Goal: Task Accomplishment & Management: Use online tool/utility

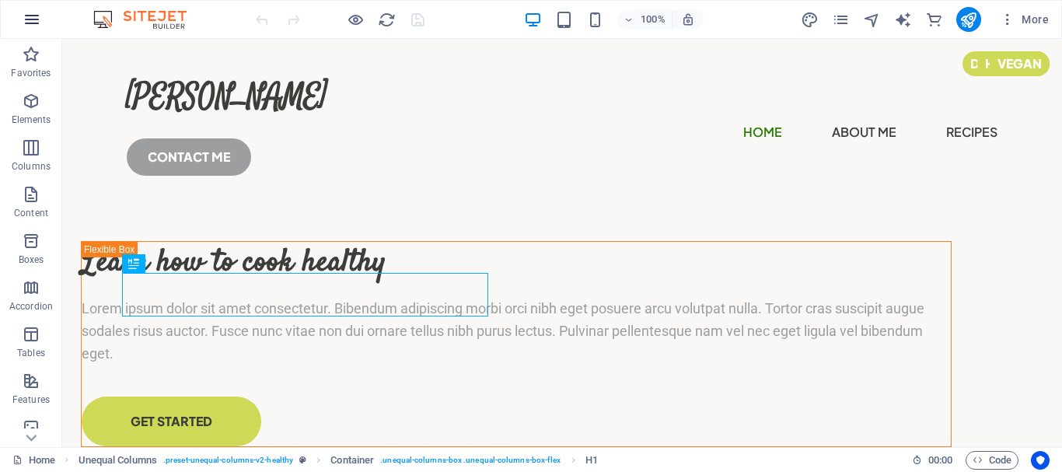
click at [26, 9] on button "button" at bounding box center [31, 19] width 37 height 37
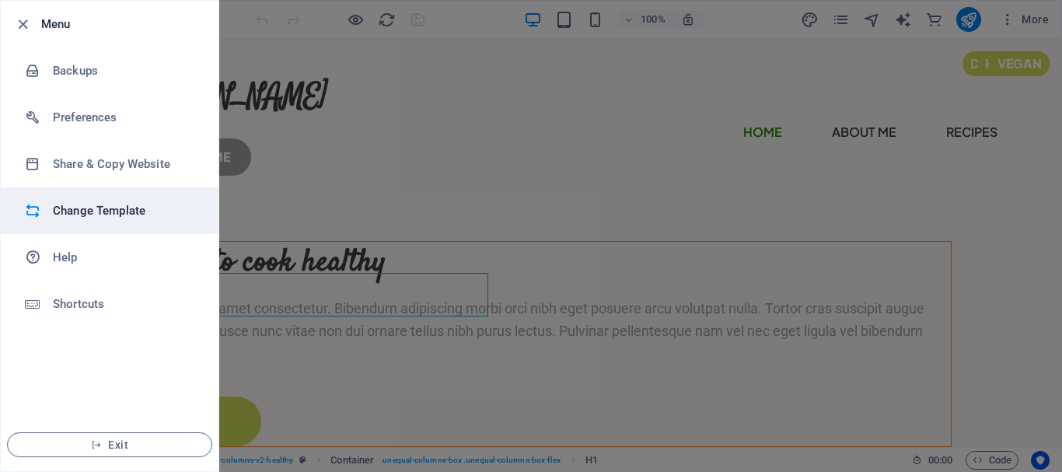
click at [122, 216] on h6 "Change Template" at bounding box center [125, 210] width 144 height 19
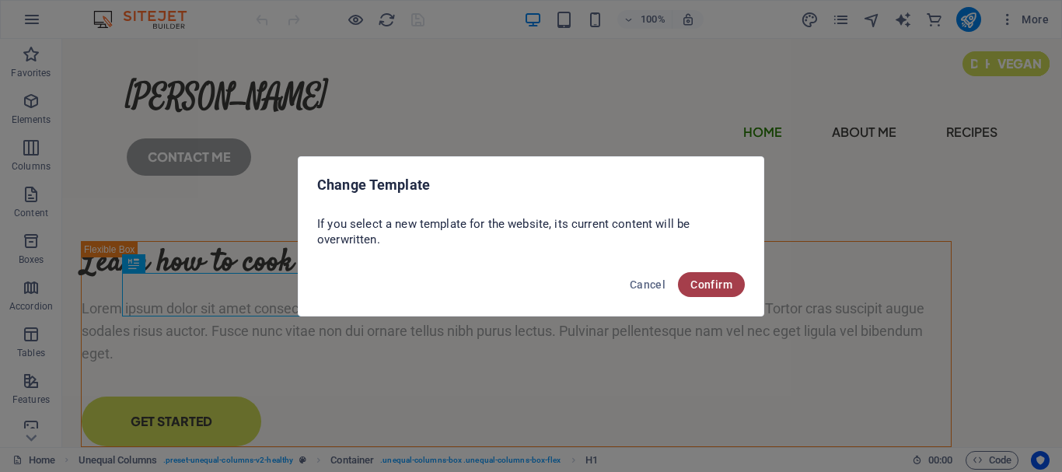
click at [703, 282] on span "Confirm" at bounding box center [711, 284] width 42 height 12
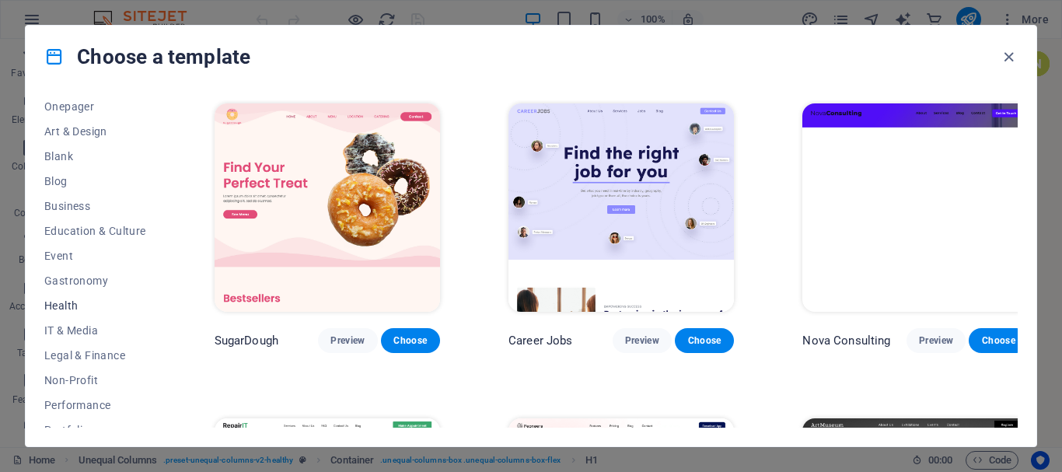
scroll to position [233, 0]
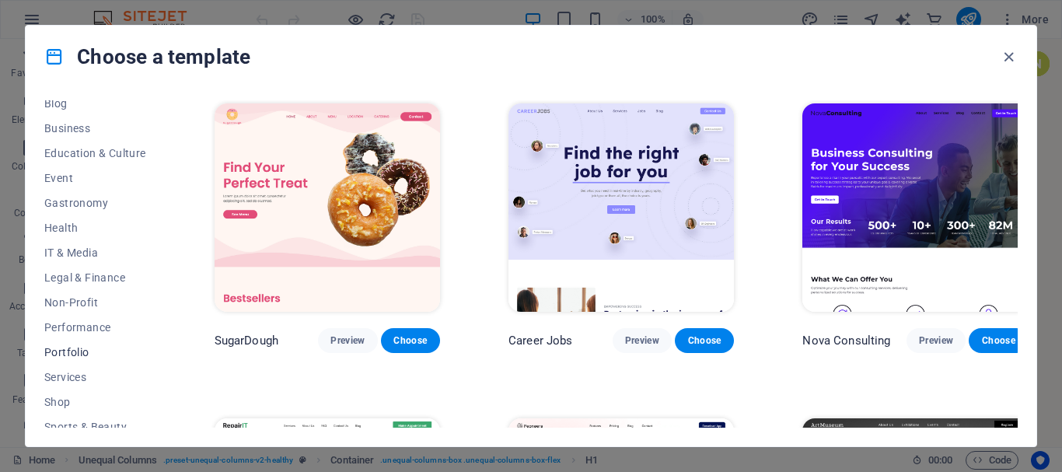
click at [74, 349] on span "Portfolio" at bounding box center [95, 352] width 102 height 12
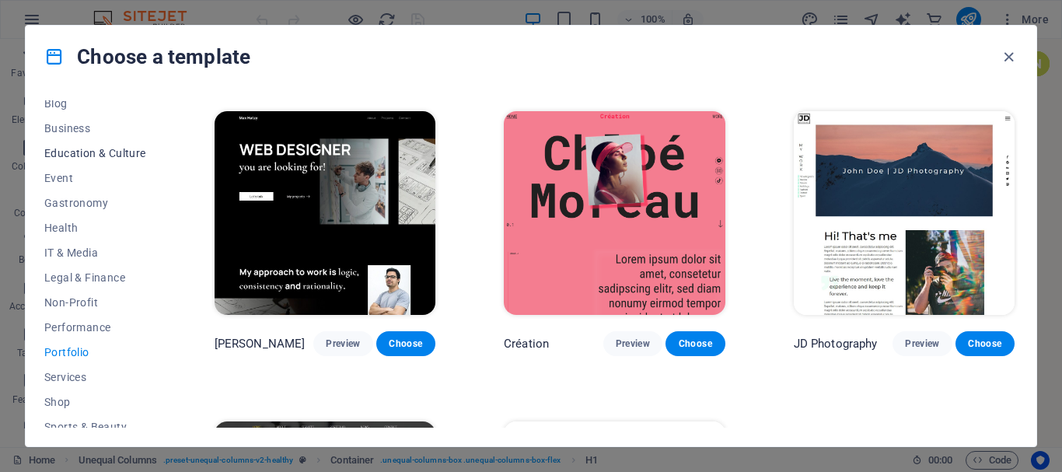
scroll to position [0, 0]
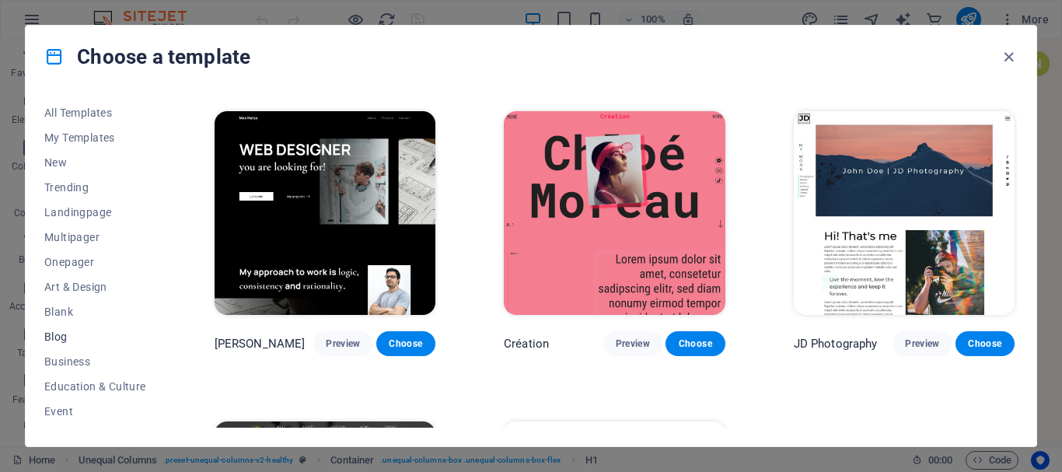
click at [48, 335] on span "Blog" at bounding box center [95, 336] width 102 height 12
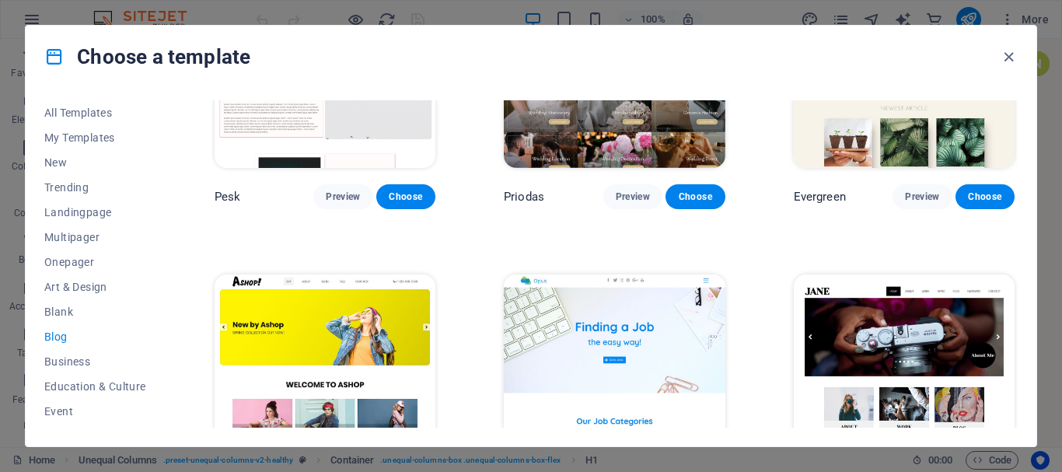
scroll to position [2392, 0]
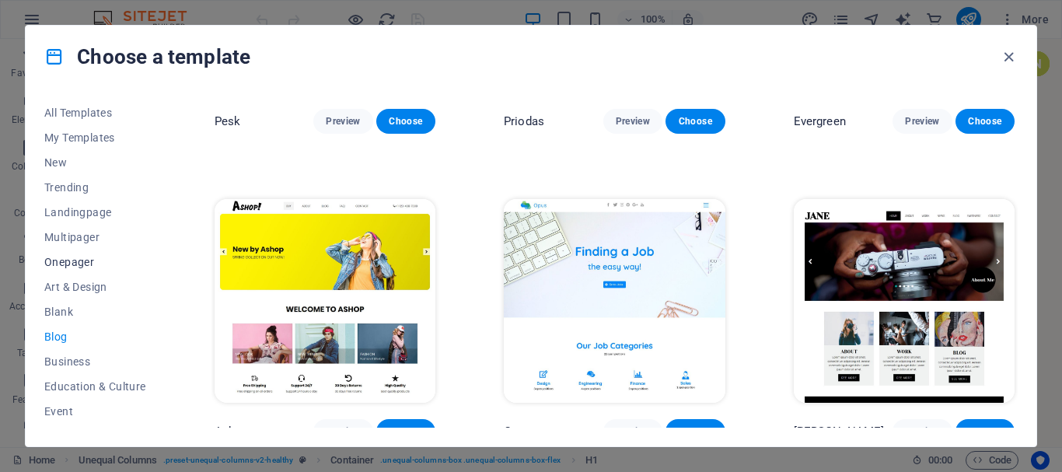
click at [78, 257] on span "Onepager" at bounding box center [95, 262] width 102 height 12
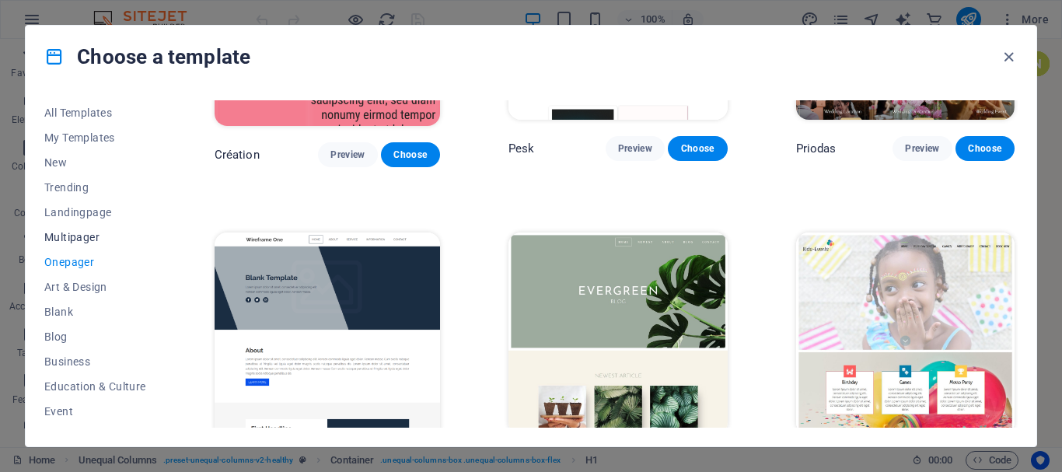
click at [80, 239] on span "Multipager" at bounding box center [95, 237] width 102 height 12
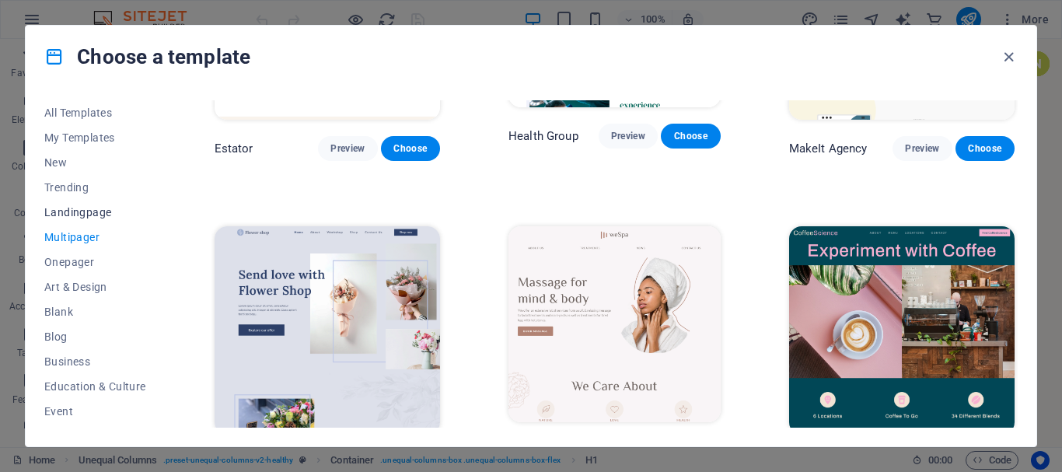
click at [81, 206] on span "Landingpage" at bounding box center [95, 212] width 102 height 12
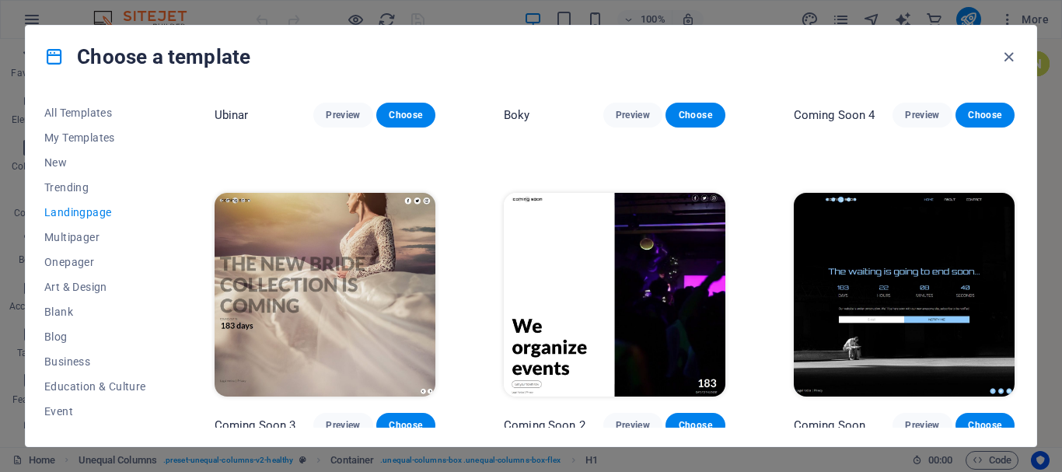
scroll to position [2386, 0]
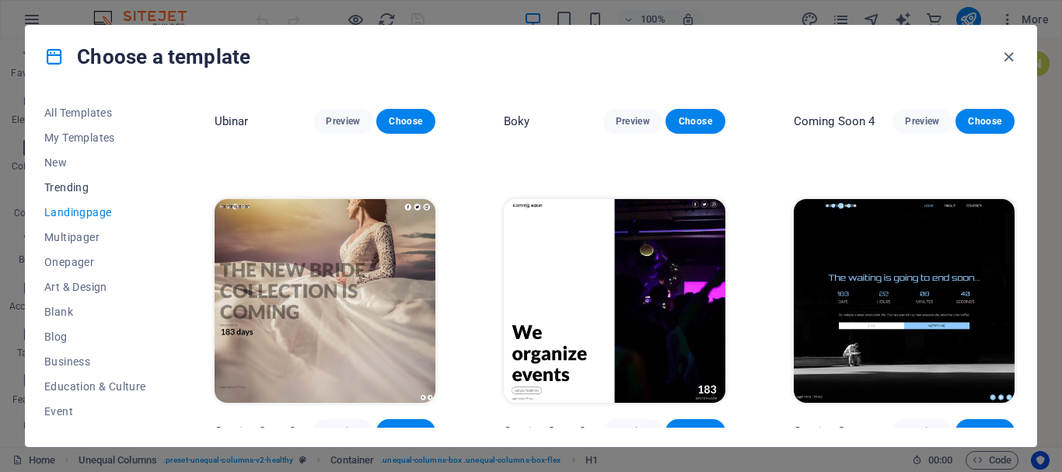
click at [75, 178] on button "Trending" at bounding box center [95, 187] width 102 height 25
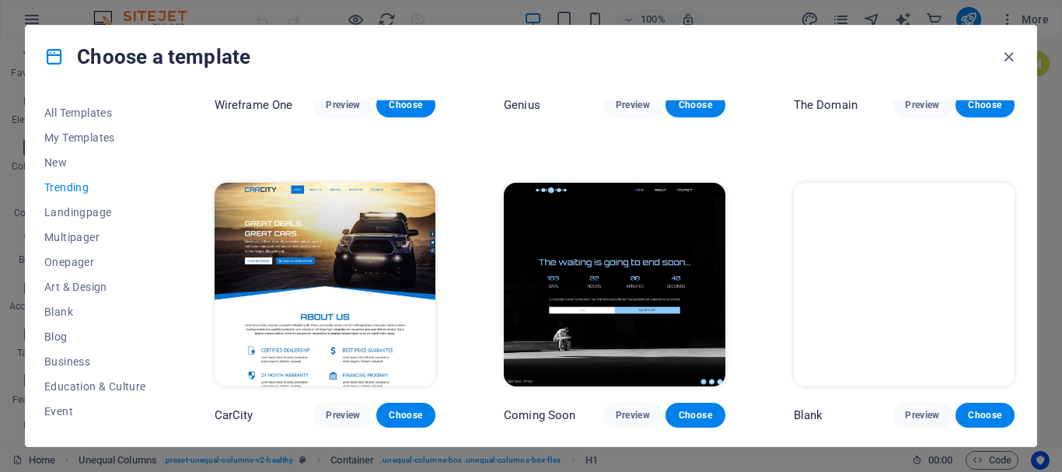
scroll to position [1461, 0]
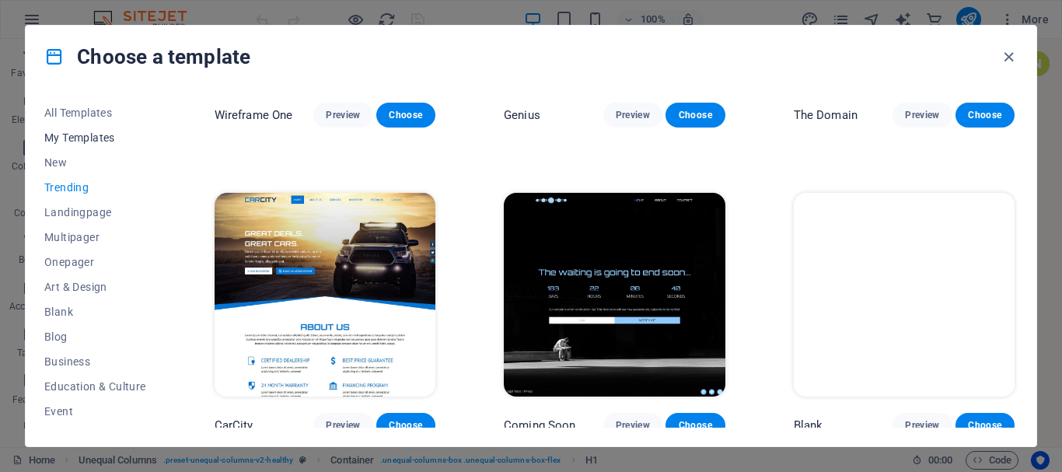
click at [52, 142] on span "My Templates" at bounding box center [95, 137] width 102 height 12
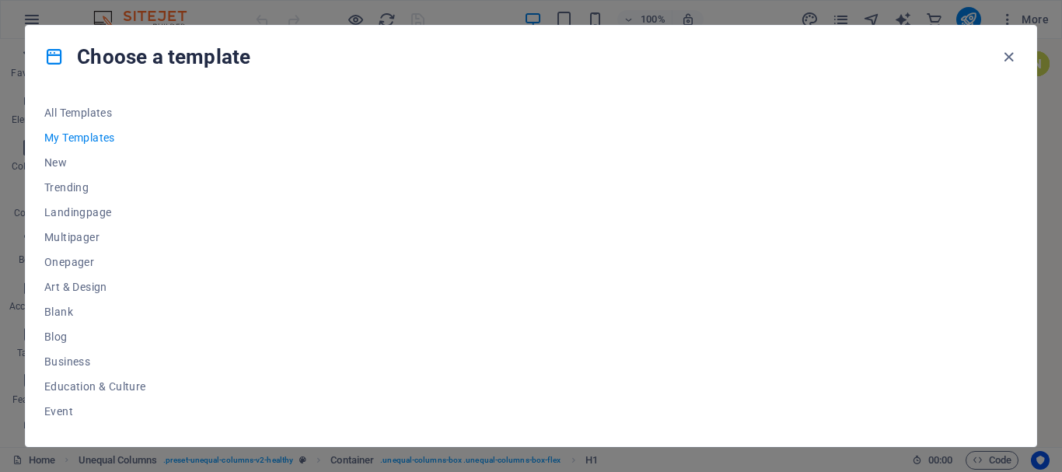
scroll to position [0, 0]
click at [58, 164] on span "New" at bounding box center [95, 162] width 102 height 12
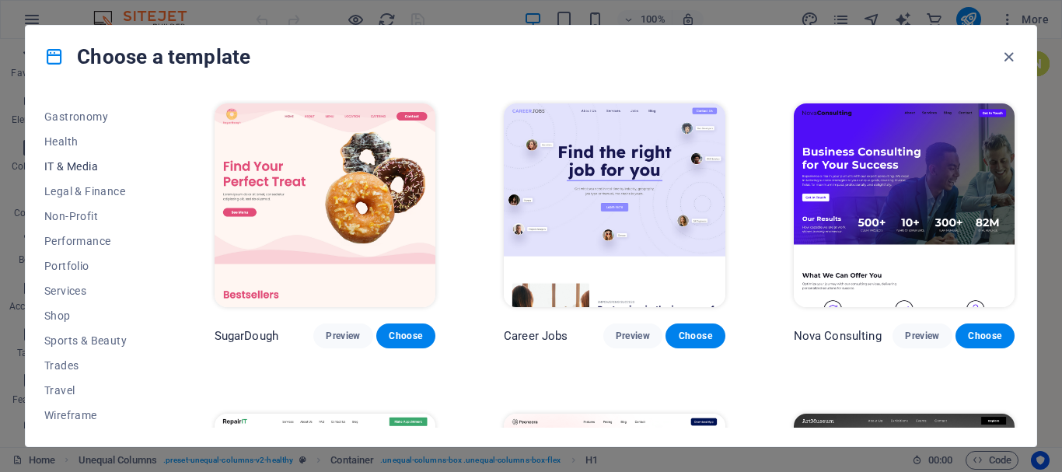
scroll to position [242, 0]
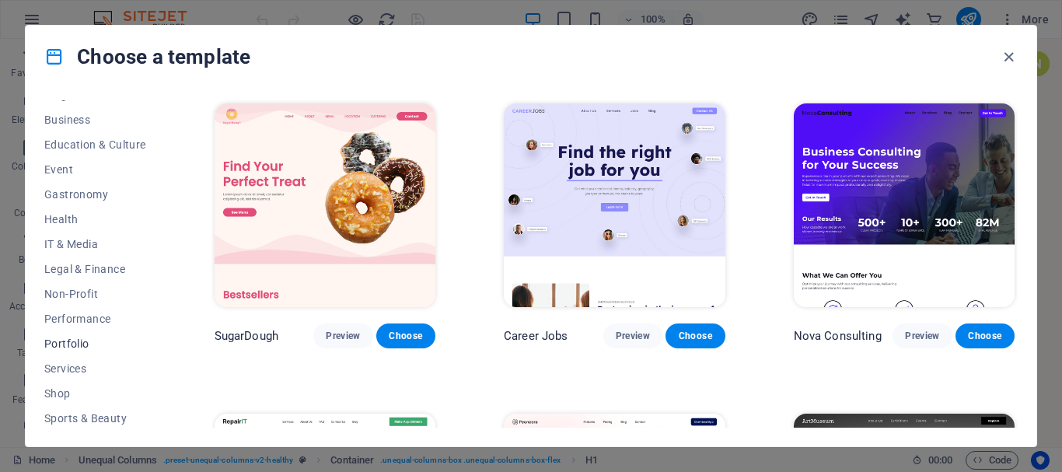
click at [62, 345] on span "Portfolio" at bounding box center [95, 343] width 102 height 12
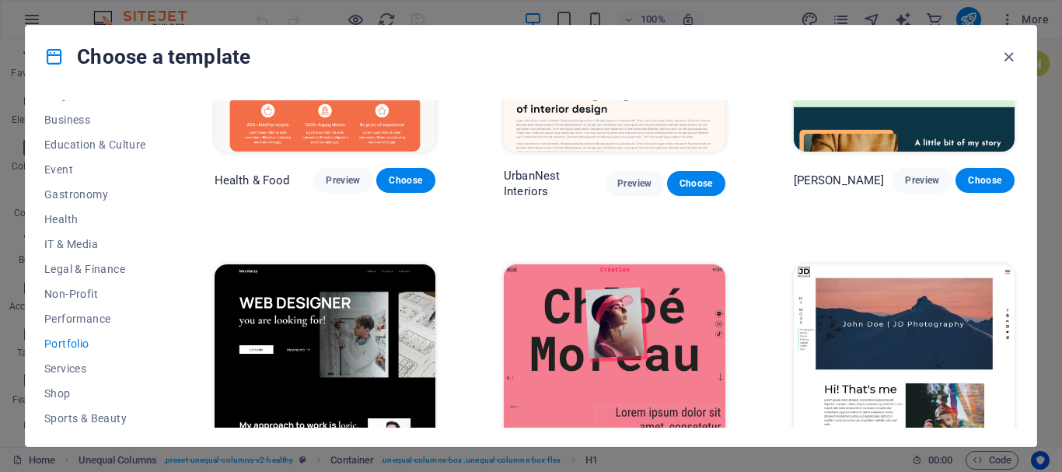
scroll to position [78, 0]
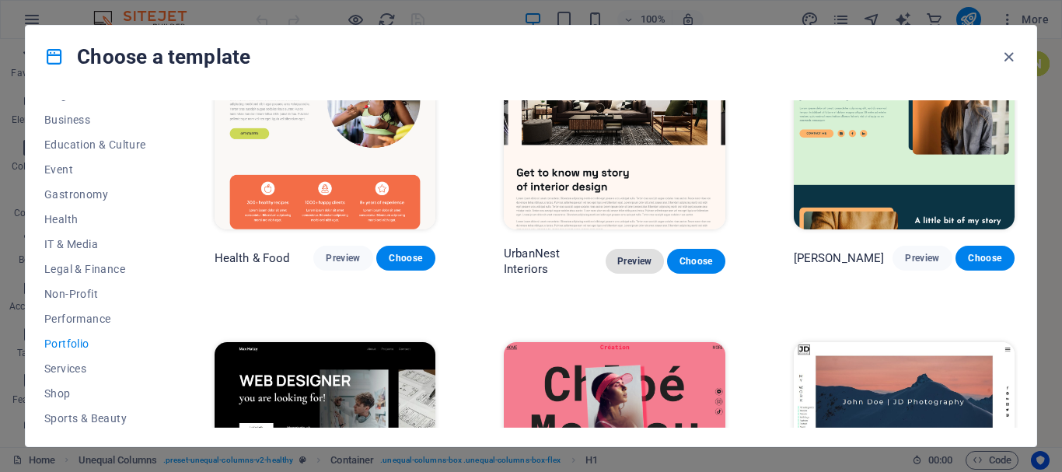
click at [626, 262] on span "Preview" at bounding box center [634, 261] width 33 height 12
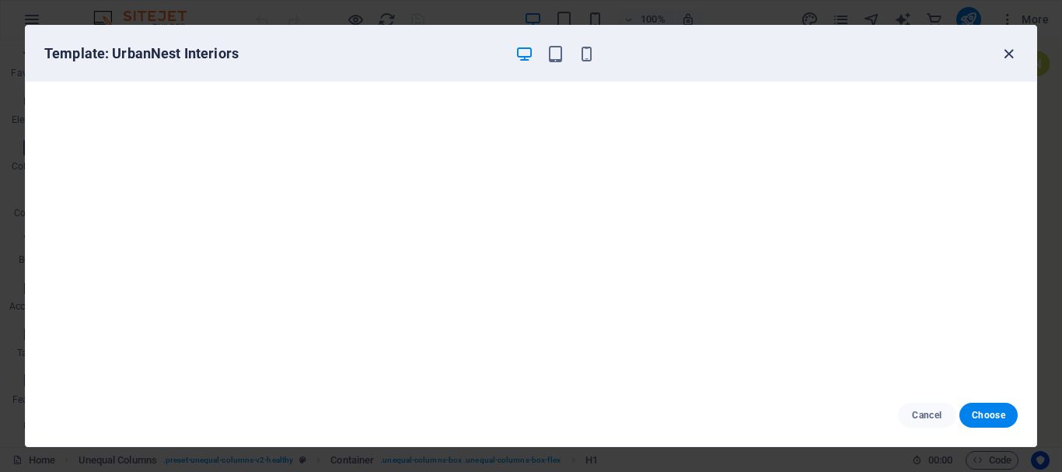
click at [1009, 47] on icon "button" at bounding box center [1008, 54] width 18 height 18
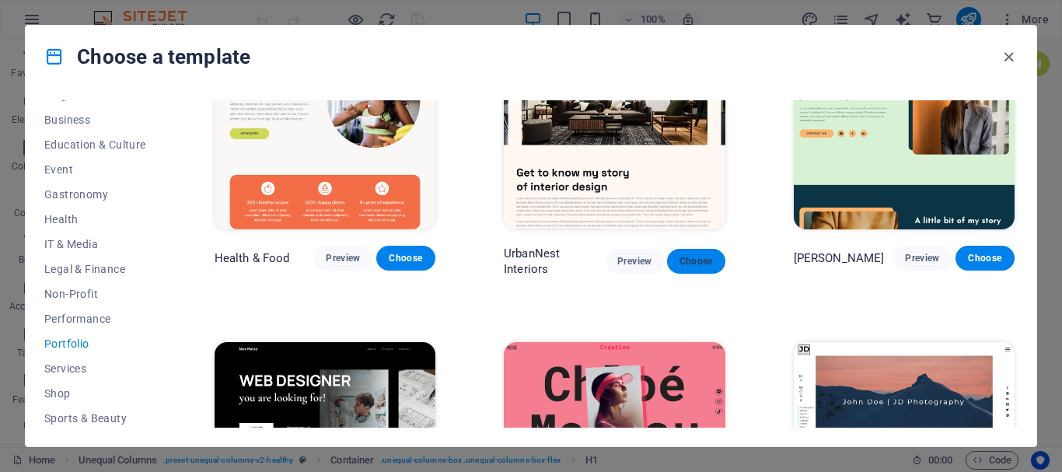
scroll to position [0, 0]
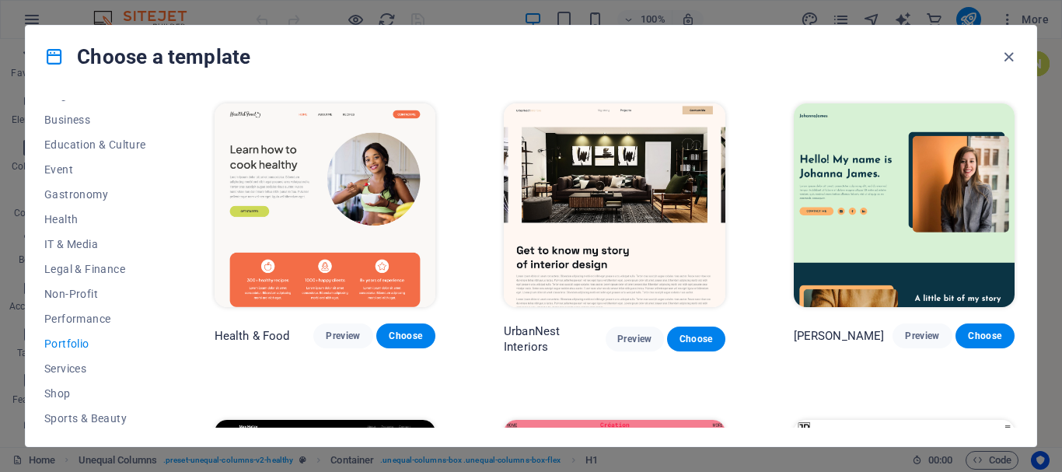
click at [835, 224] on img at bounding box center [903, 205] width 221 height 204
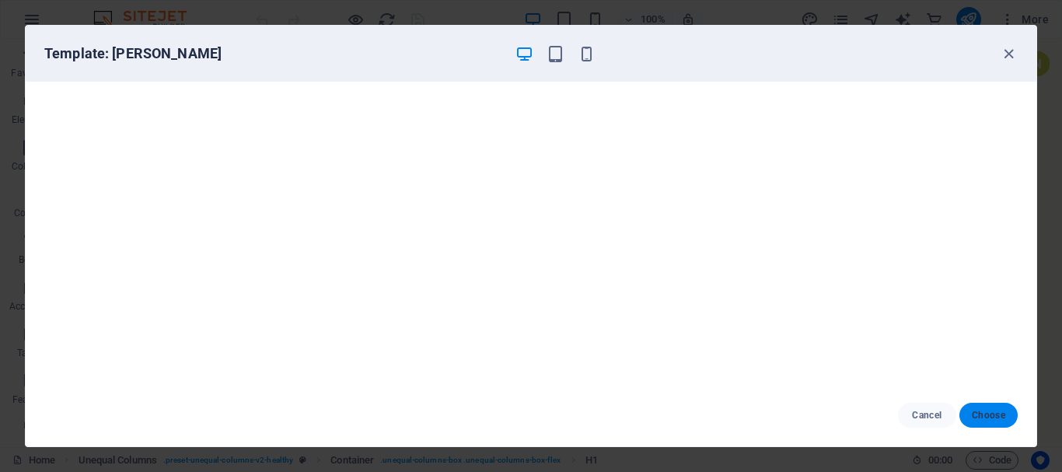
click at [989, 418] on span "Choose" at bounding box center [987, 415] width 33 height 12
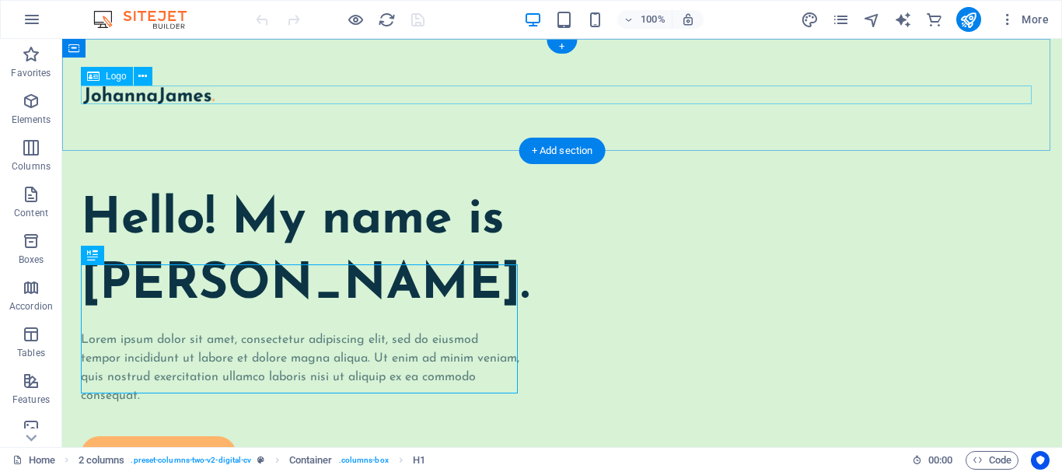
click at [176, 97] on div at bounding box center [561, 94] width 957 height 19
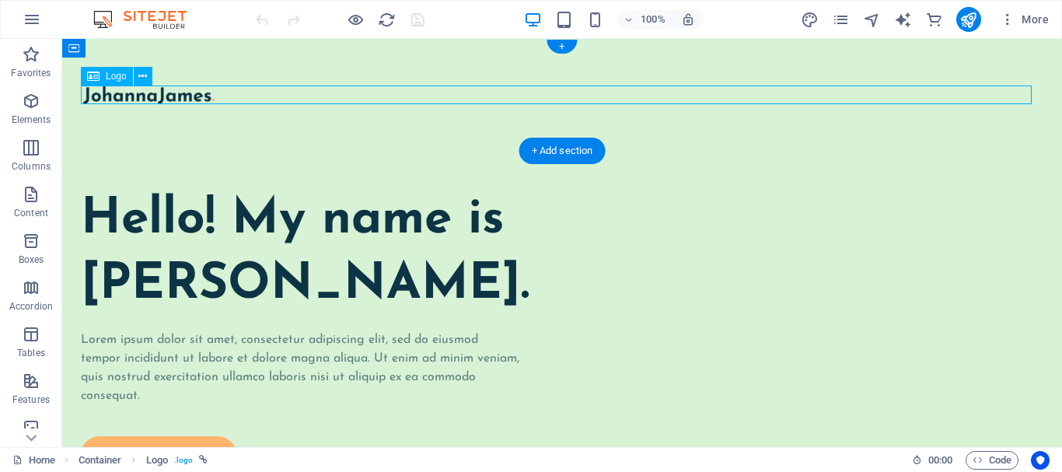
click at [169, 99] on div at bounding box center [561, 94] width 957 height 19
select select "px"
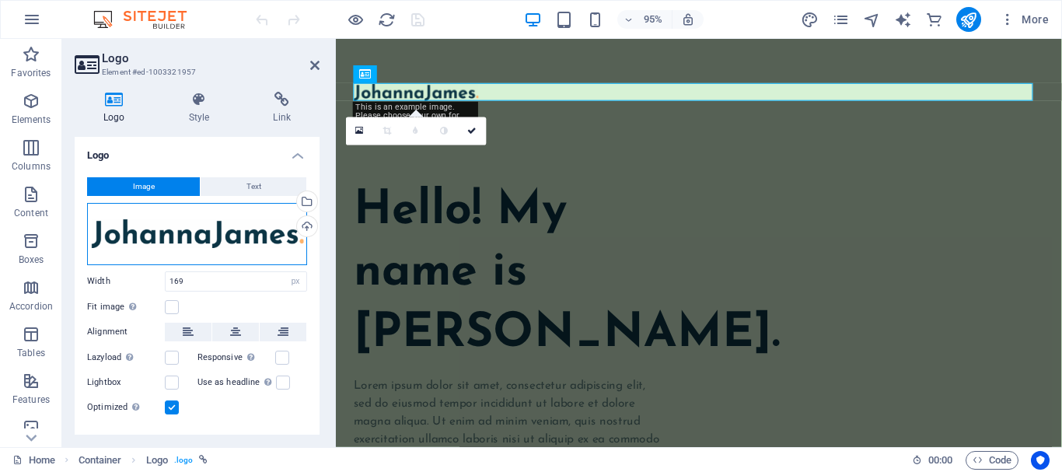
click at [181, 224] on div "Drag files here, click to choose files or select files from Files or our free s…" at bounding box center [197, 234] width 220 height 62
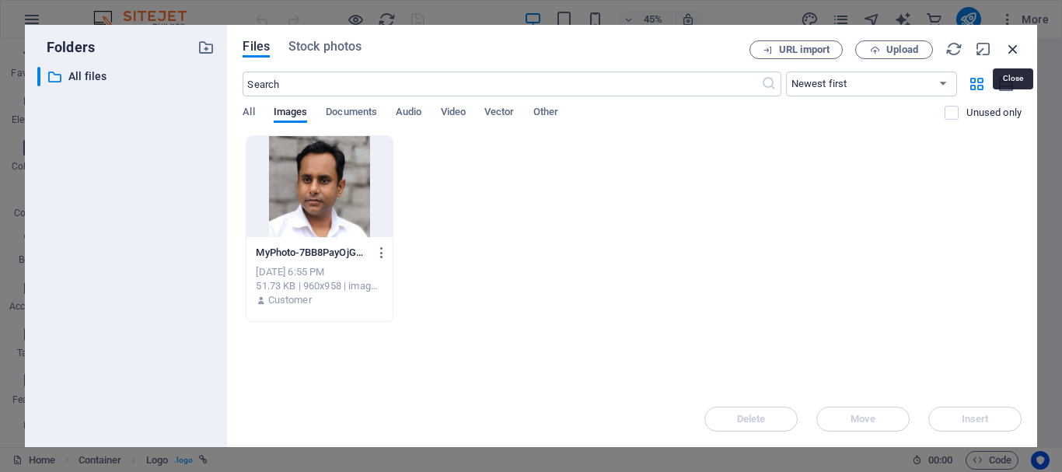
drag, startPoint x: 1010, startPoint y: 49, endPoint x: 752, endPoint y: 32, distance: 257.8
click at [1010, 49] on icon "button" at bounding box center [1012, 48] width 17 height 17
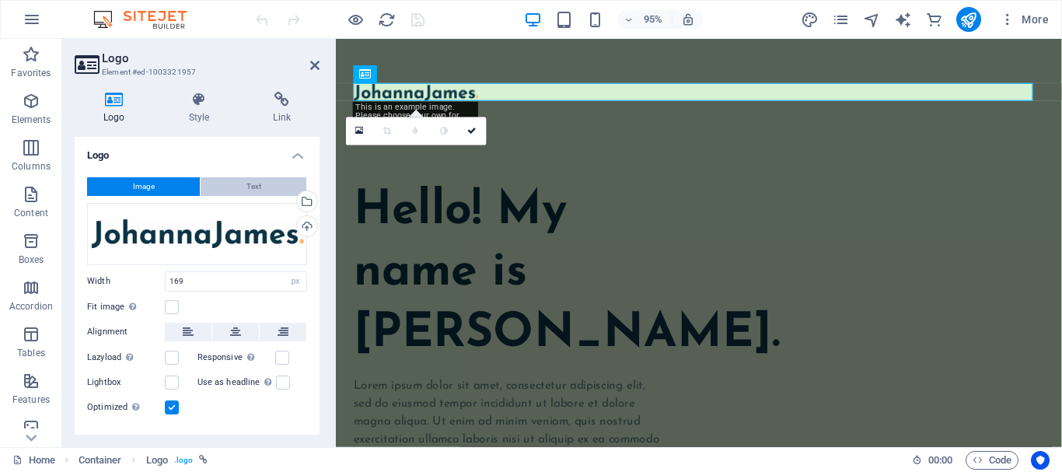
click at [258, 182] on span "Text" at bounding box center [253, 186] width 15 height 19
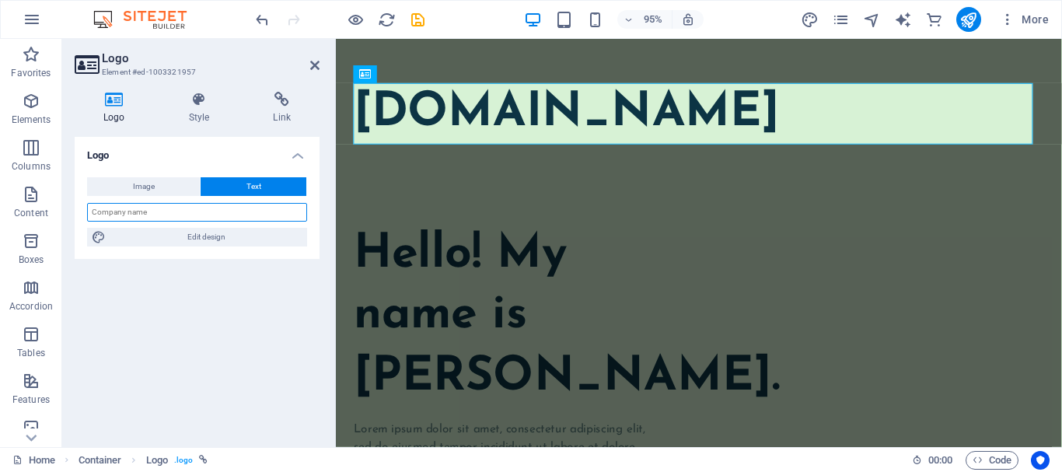
click at [196, 211] on input "text" at bounding box center [197, 212] width 220 height 19
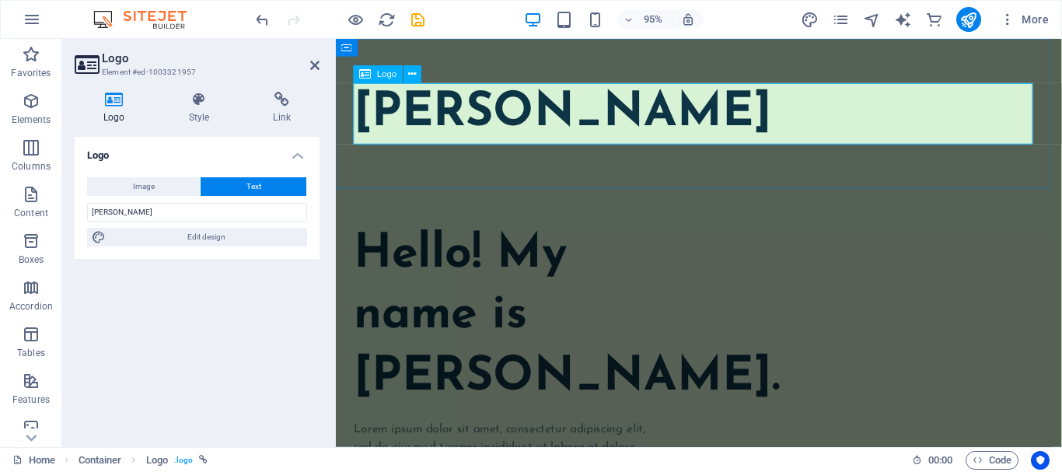
click at [462, 122] on div "Mohd Arif Ansari" at bounding box center [717, 117] width 727 height 65
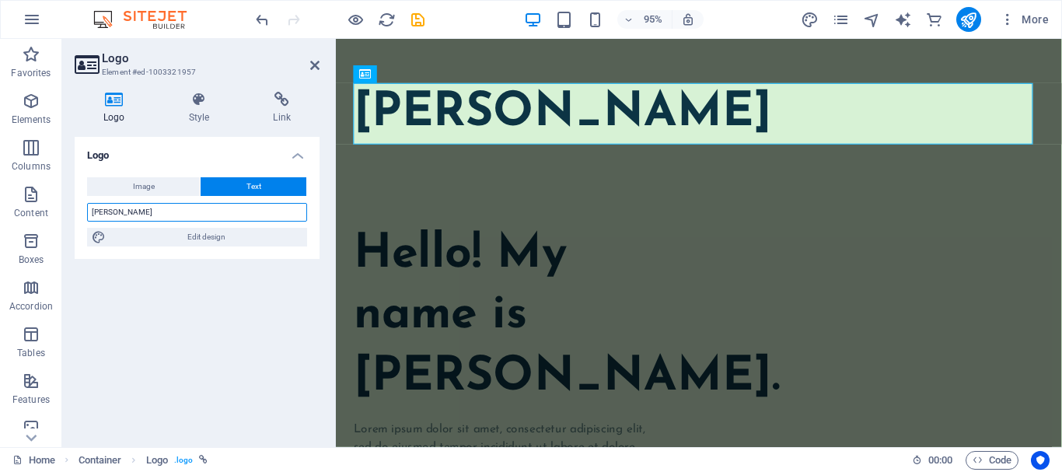
click at [187, 204] on input "Mohd Arif Ansari" at bounding box center [197, 212] width 220 height 19
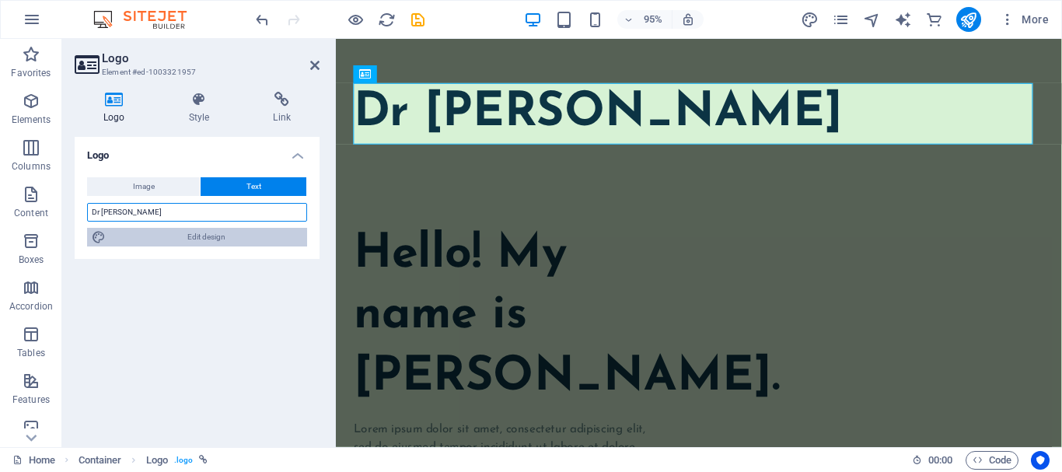
type input "Dr [PERSON_NAME]"
click at [221, 243] on span "Edit design" at bounding box center [206, 237] width 192 height 19
select select "px"
select select "700"
select select "px"
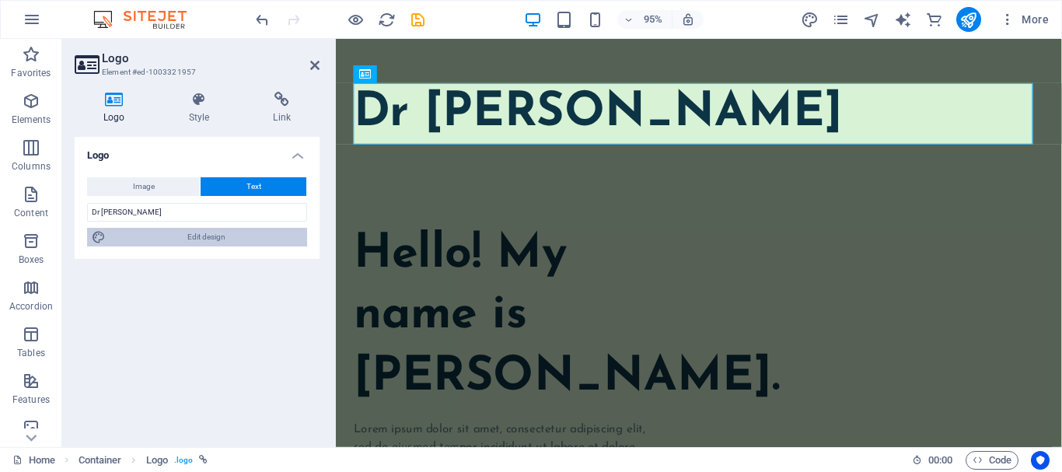
select select "rem"
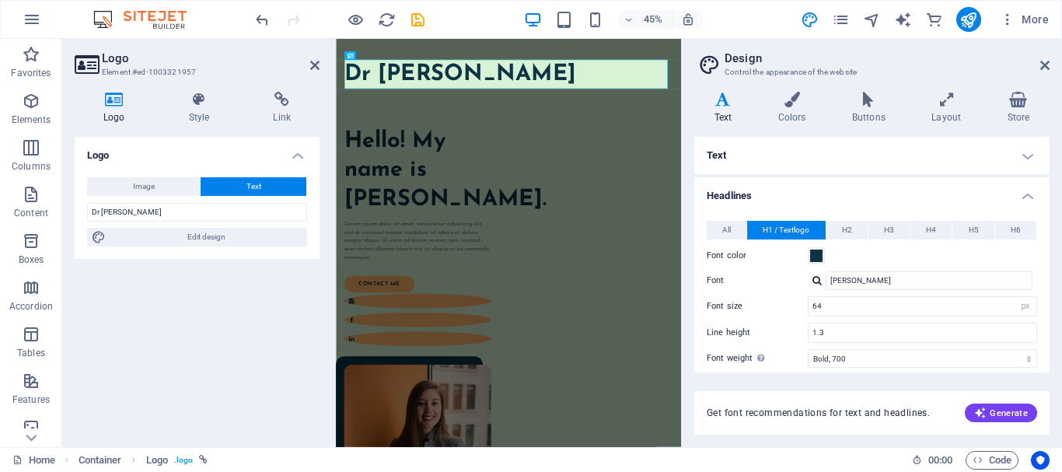
click at [816, 275] on div at bounding box center [816, 280] width 9 height 10
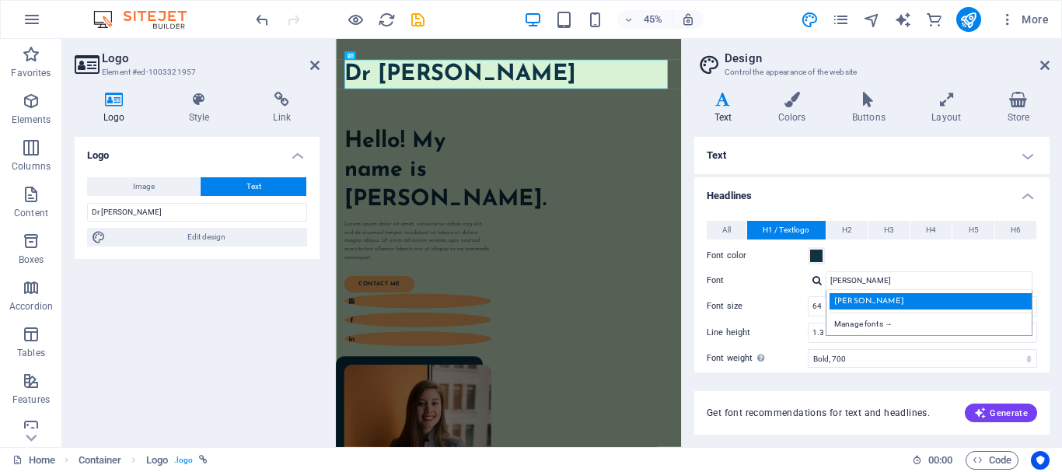
click at [923, 308] on div "[PERSON_NAME]" at bounding box center [931, 301] width 205 height 16
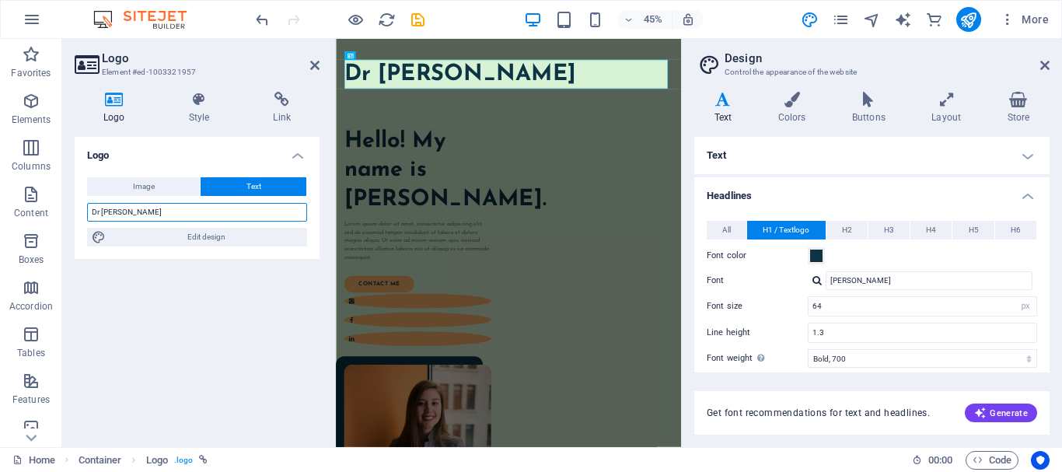
click at [160, 211] on input "Dr [PERSON_NAME]" at bounding box center [197, 212] width 220 height 19
click at [1048, 64] on icon at bounding box center [1044, 65] width 9 height 12
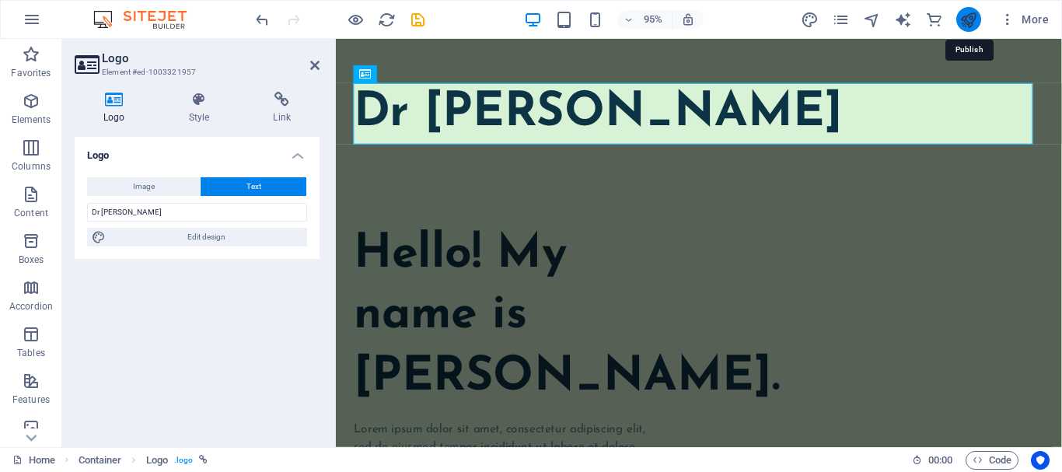
click at [960, 16] on icon "publish" at bounding box center [968, 20] width 18 height 18
checkbox input "false"
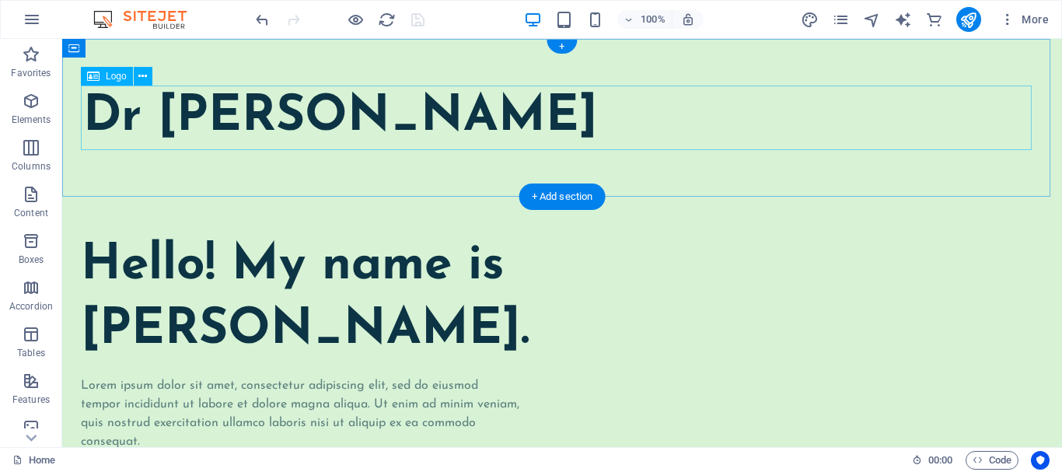
click at [143, 125] on div "Dr [PERSON_NAME]" at bounding box center [561, 117] width 957 height 65
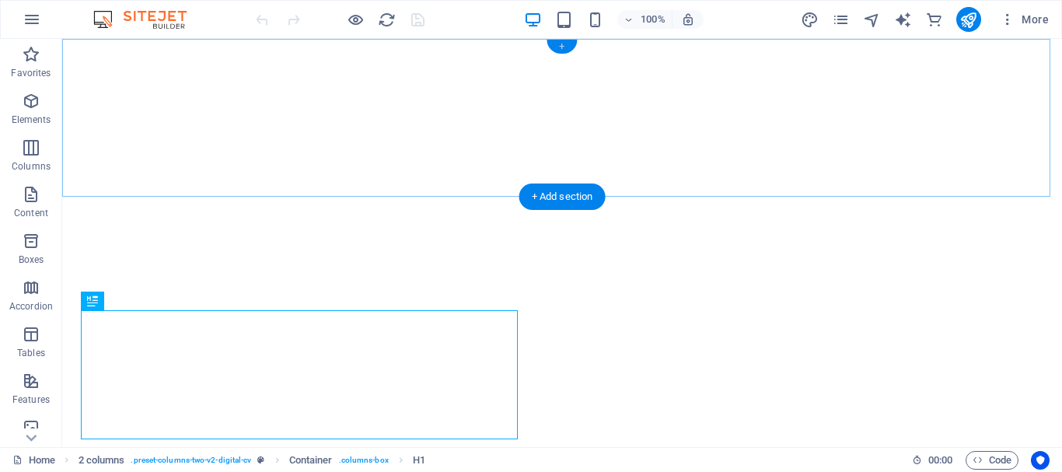
click at [560, 44] on div "+" at bounding box center [561, 47] width 30 height 14
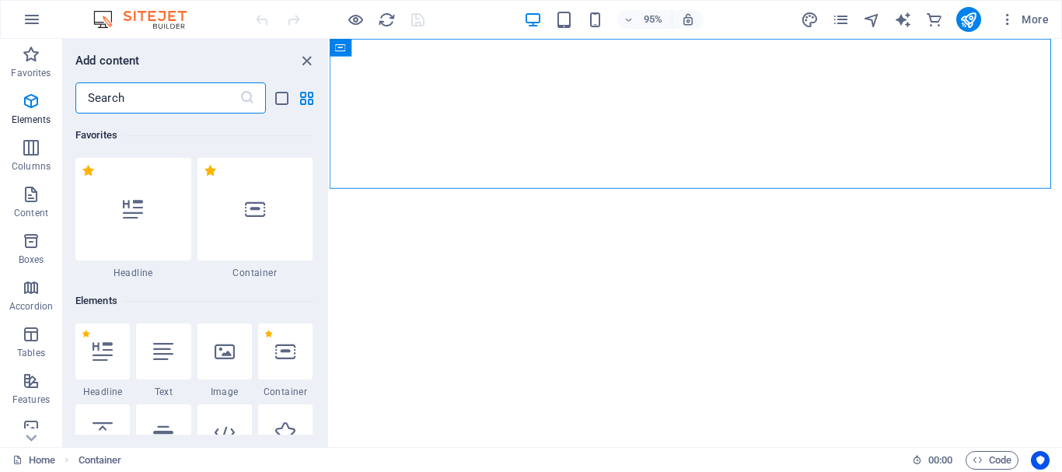
scroll to position [2719, 0]
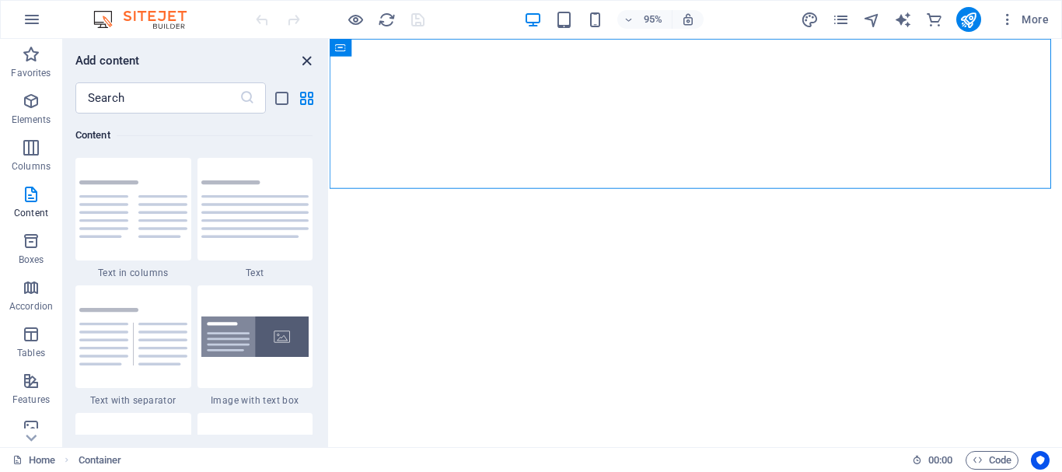
click at [305, 63] on icon "close panel" at bounding box center [307, 61] width 18 height 18
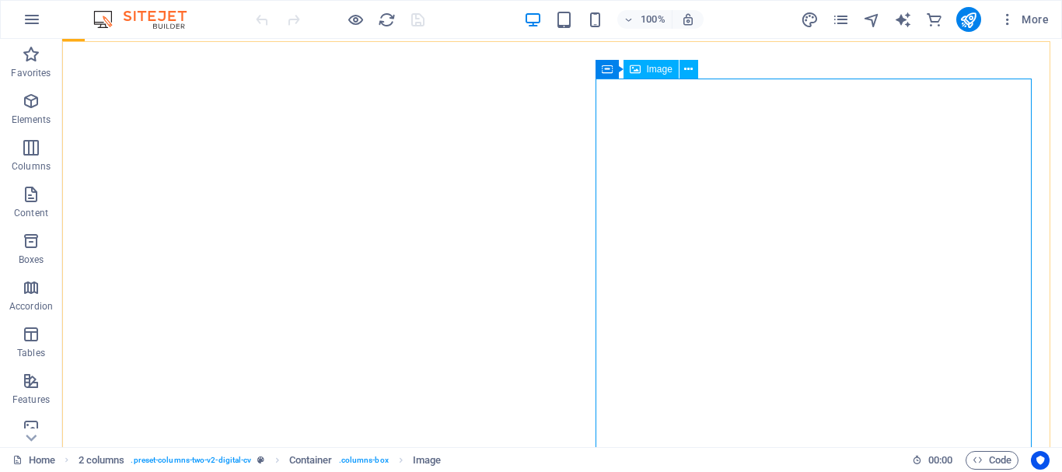
click at [657, 68] on span "Image" at bounding box center [660, 69] width 26 height 9
select select "%"
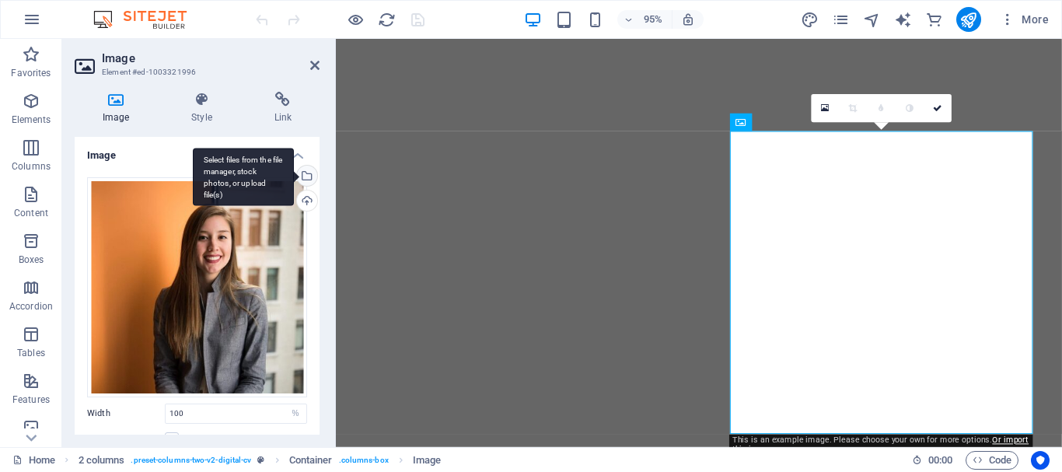
click at [307, 175] on div "Select files from the file manager, stock photos, or upload file(s)" at bounding box center [305, 177] width 23 height 23
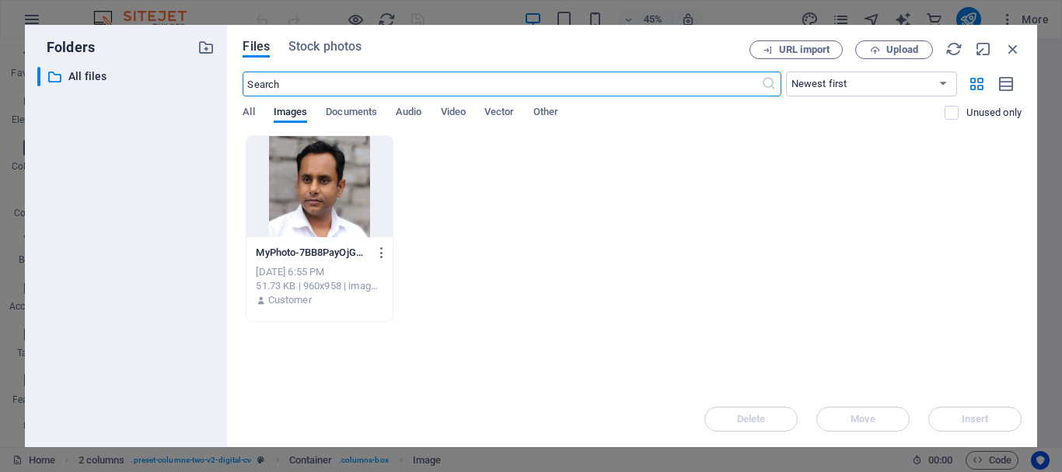
click at [329, 184] on div at bounding box center [318, 186] width 145 height 101
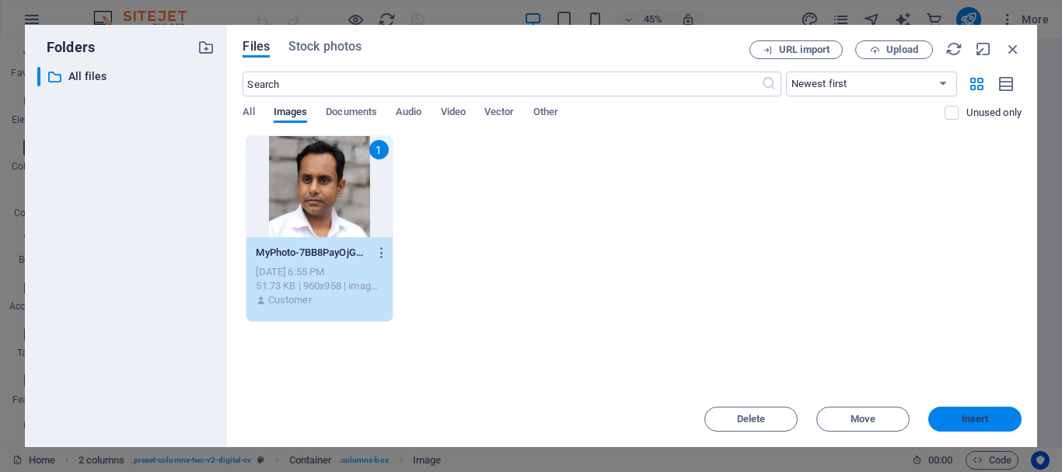
click at [975, 426] on button "Insert" at bounding box center [974, 418] width 93 height 25
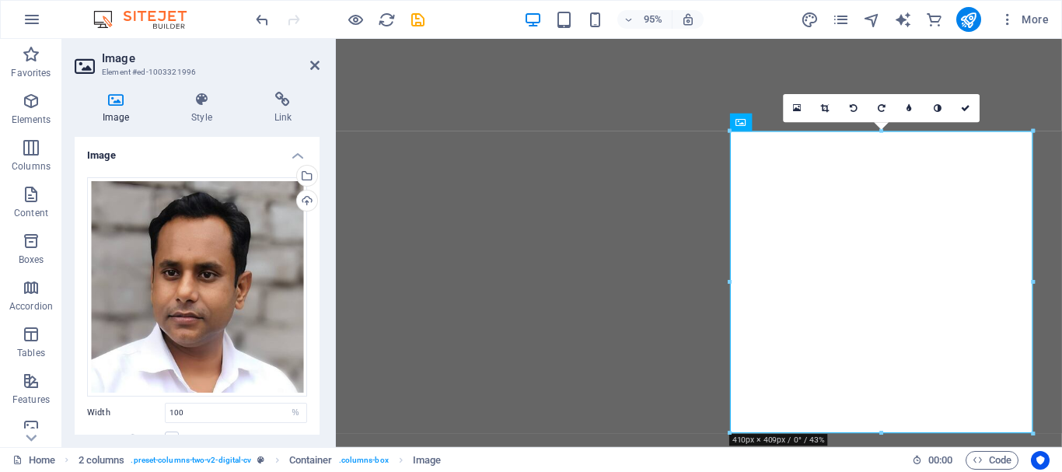
click at [324, 58] on aside "Image Element #ed-1003321996 Image Style Link Image Drag files here, click to c…" at bounding box center [199, 243] width 274 height 408
click at [315, 64] on icon at bounding box center [314, 65] width 9 height 12
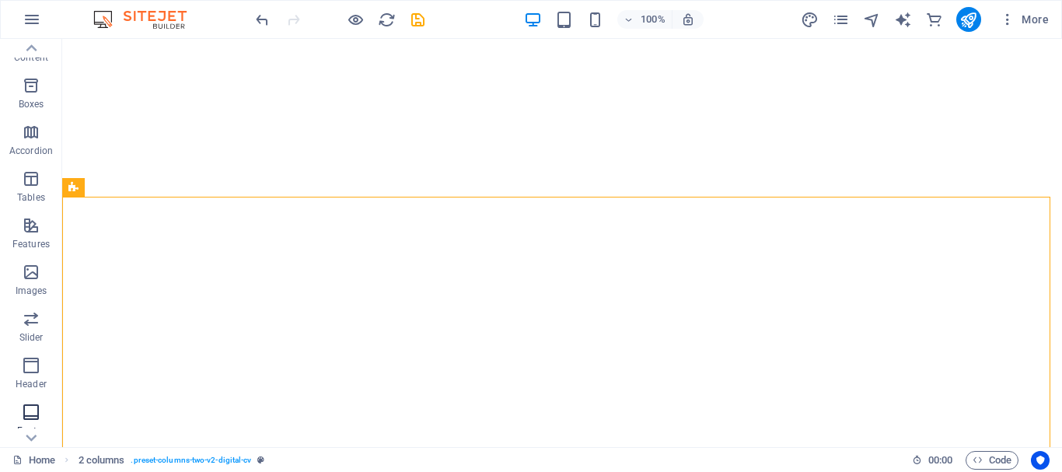
scroll to position [233, 0]
click at [32, 288] on icon "button" at bounding box center [31, 287] width 19 height 19
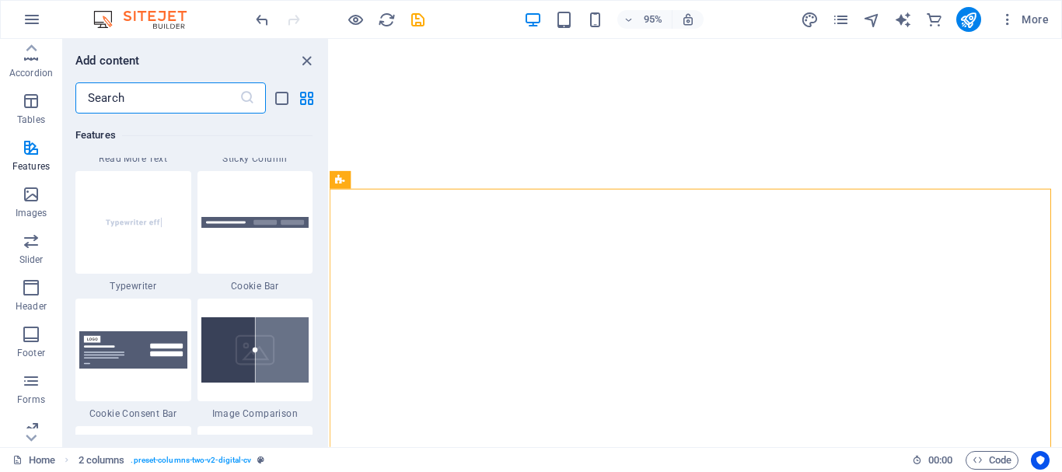
scroll to position [5784, 0]
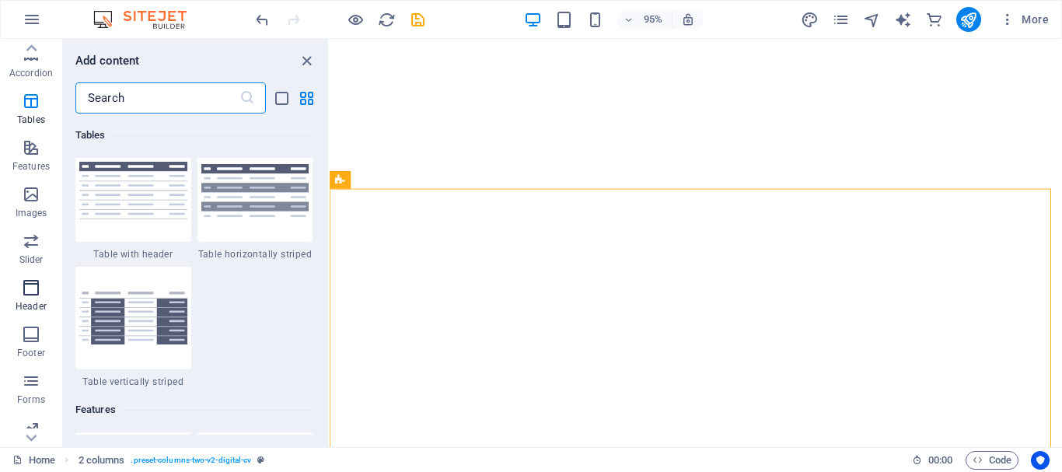
click at [20, 295] on span "Header" at bounding box center [31, 296] width 62 height 37
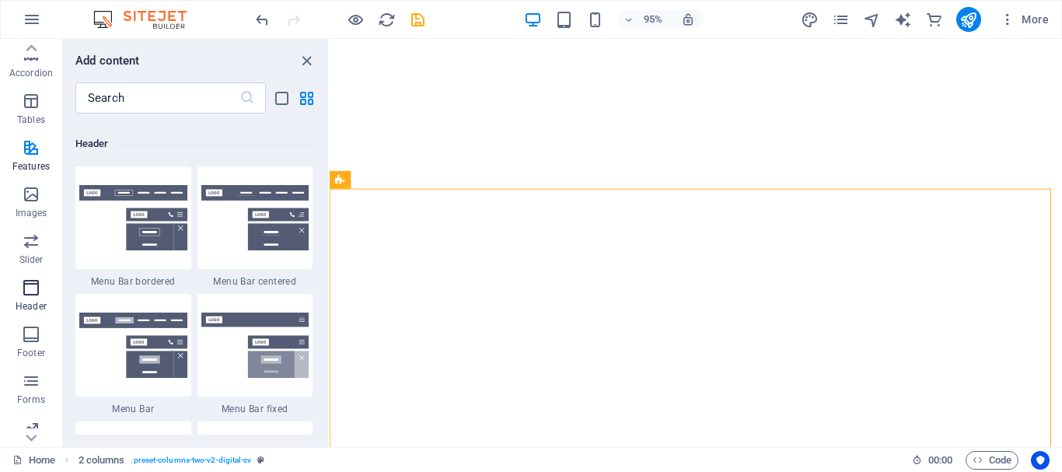
scroll to position [9359, 0]
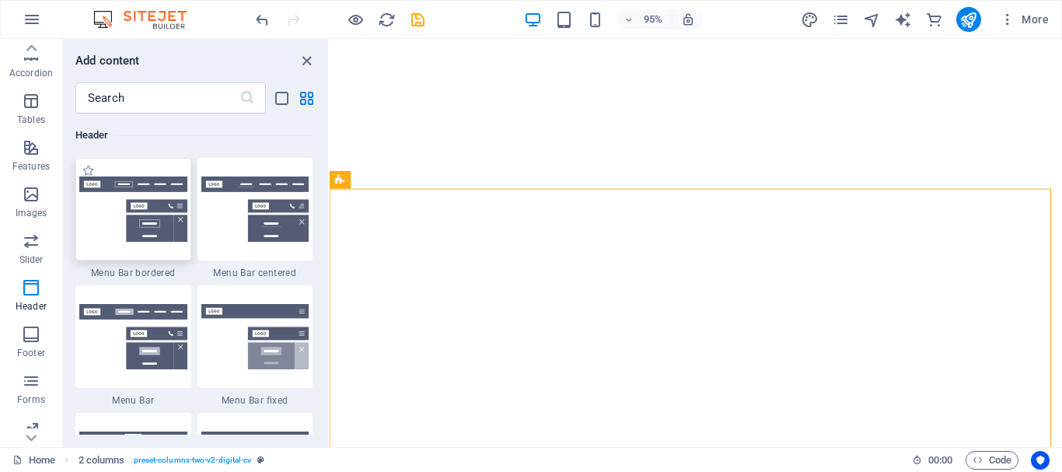
click at [128, 180] on img at bounding box center [133, 208] width 108 height 65
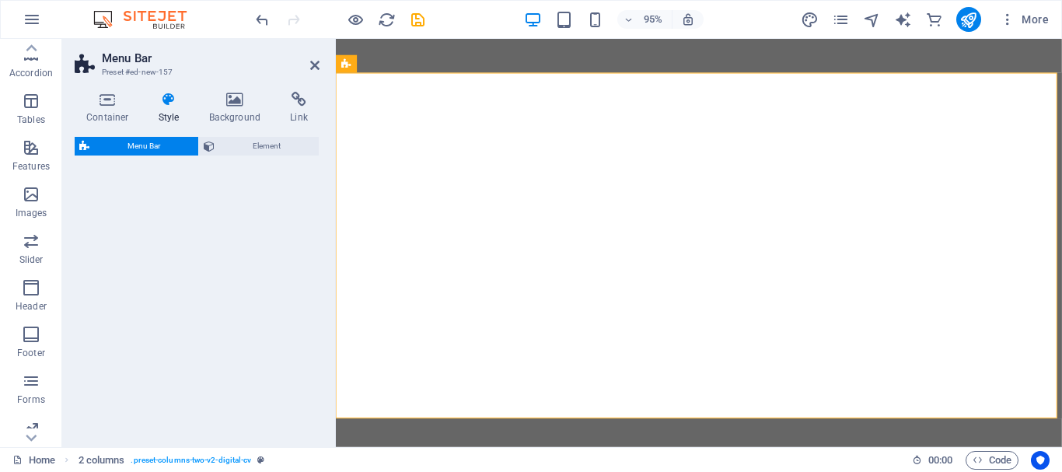
click at [148, 238] on div "Menu Bar Preset #ed-new-157 Container Style Background Link Size Height Default…" at bounding box center [561, 243] width 999 height 408
select select "rem"
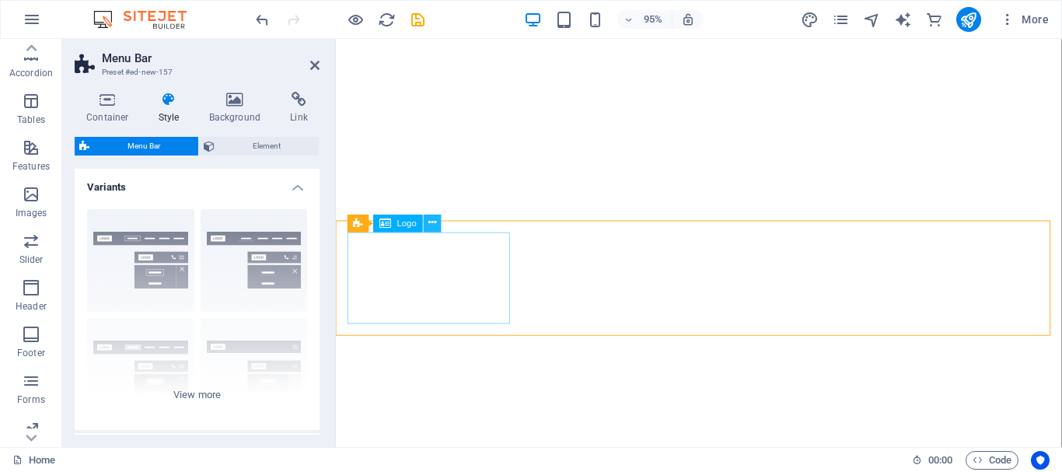
click at [433, 225] on icon at bounding box center [432, 223] width 8 height 16
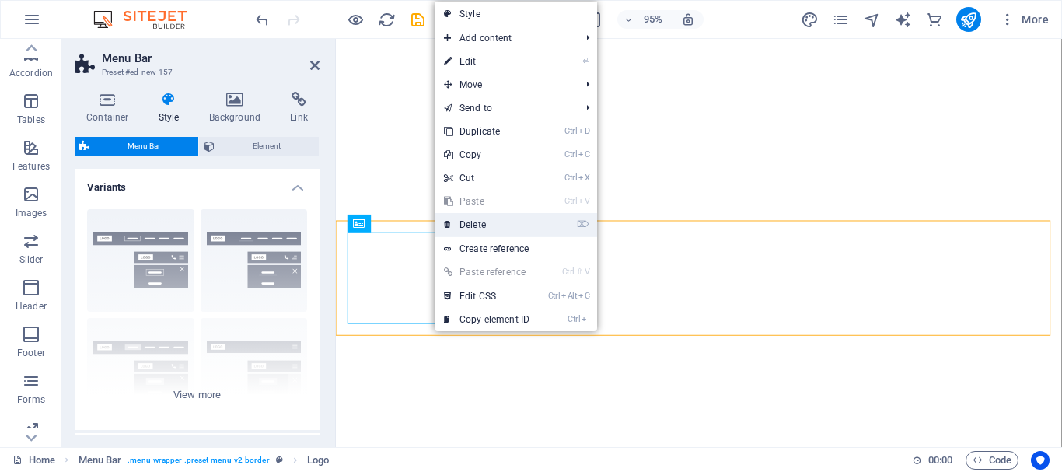
click at [525, 230] on link "⌦ Delete" at bounding box center [486, 224] width 104 height 23
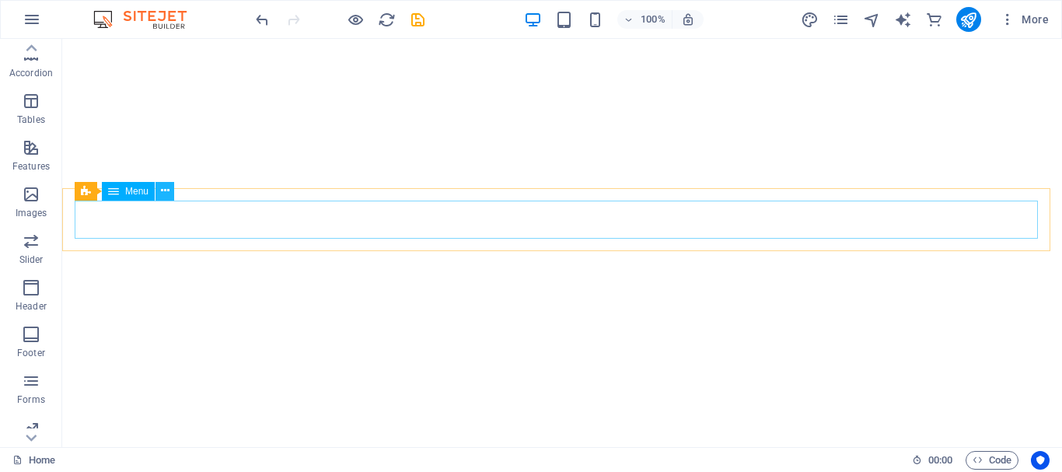
click at [162, 185] on icon at bounding box center [165, 191] width 9 height 16
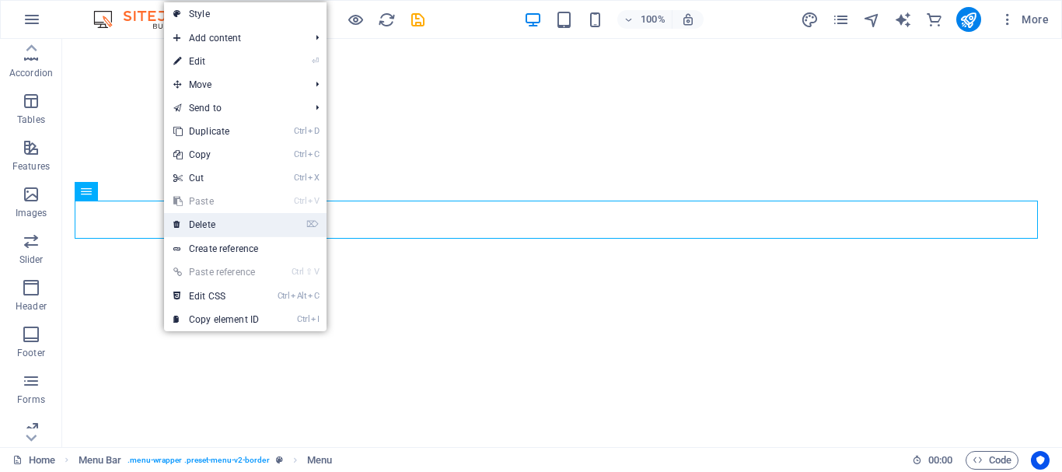
click at [243, 220] on link "⌦ Delete" at bounding box center [216, 224] width 104 height 23
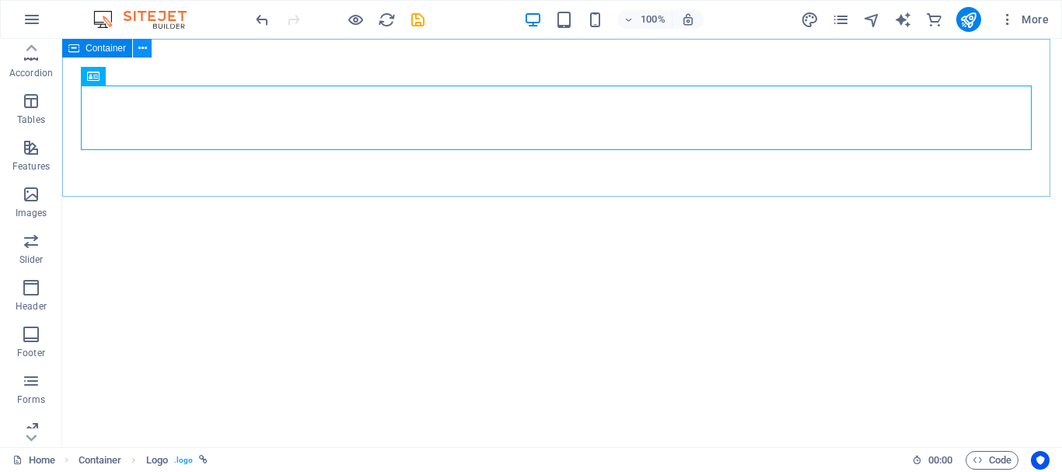
click at [147, 50] on button at bounding box center [142, 48] width 19 height 19
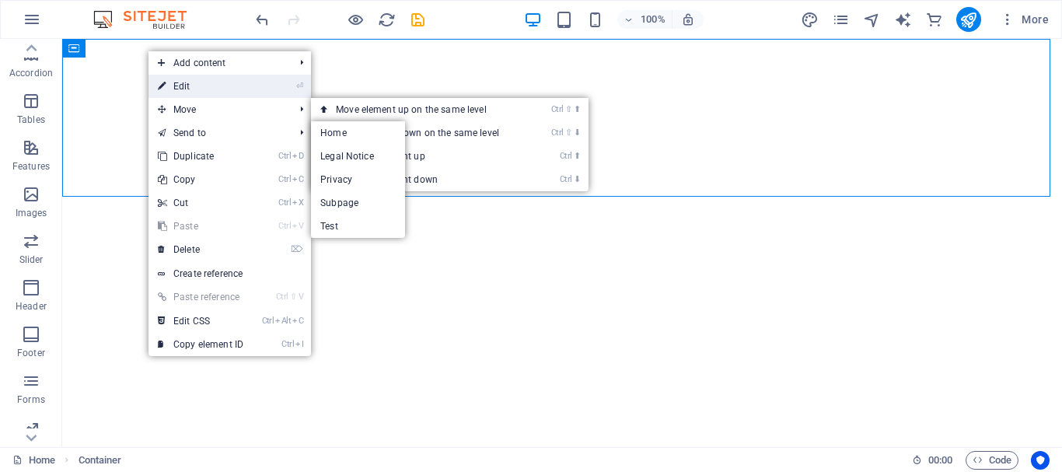
click at [211, 79] on link "⏎ Edit" at bounding box center [200, 86] width 104 height 23
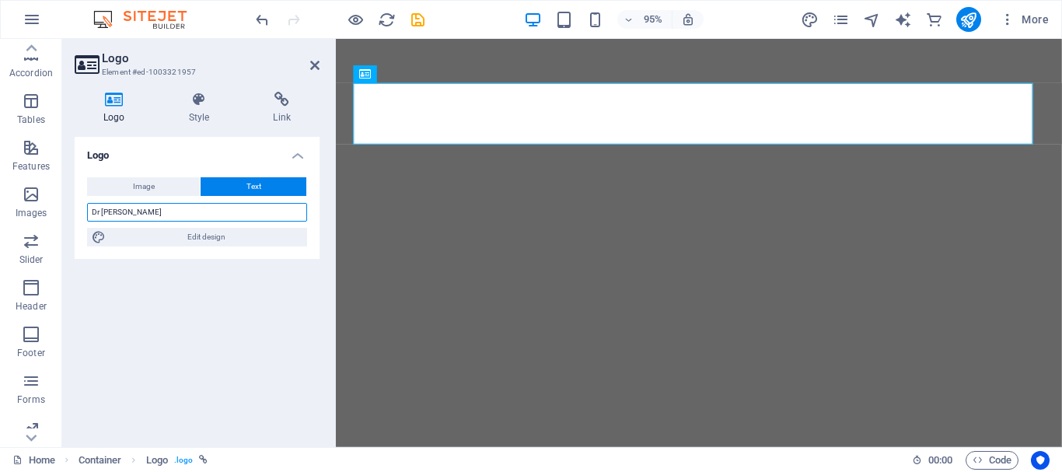
click at [123, 208] on input "Dr [PERSON_NAME]" at bounding box center [197, 212] width 220 height 19
type input "[PERSON_NAME]"
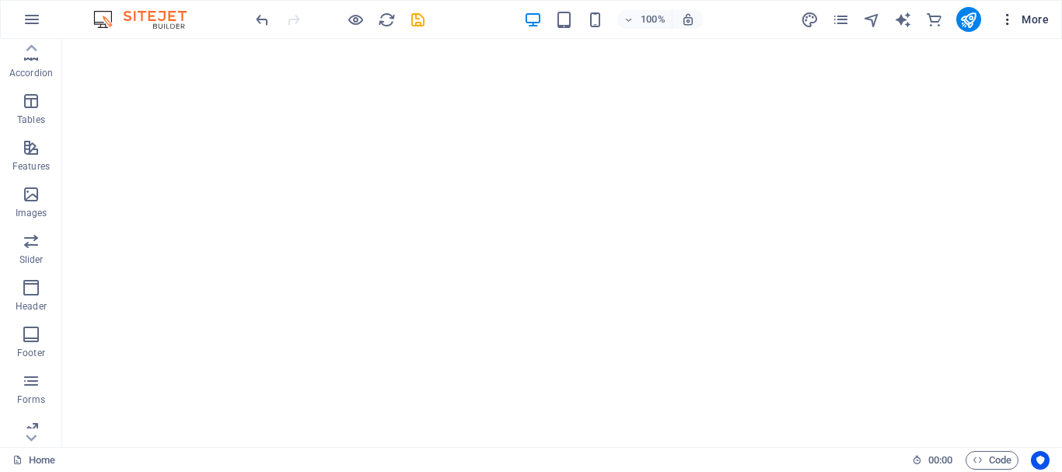
click at [1010, 13] on icon "button" at bounding box center [1007, 20] width 16 height 16
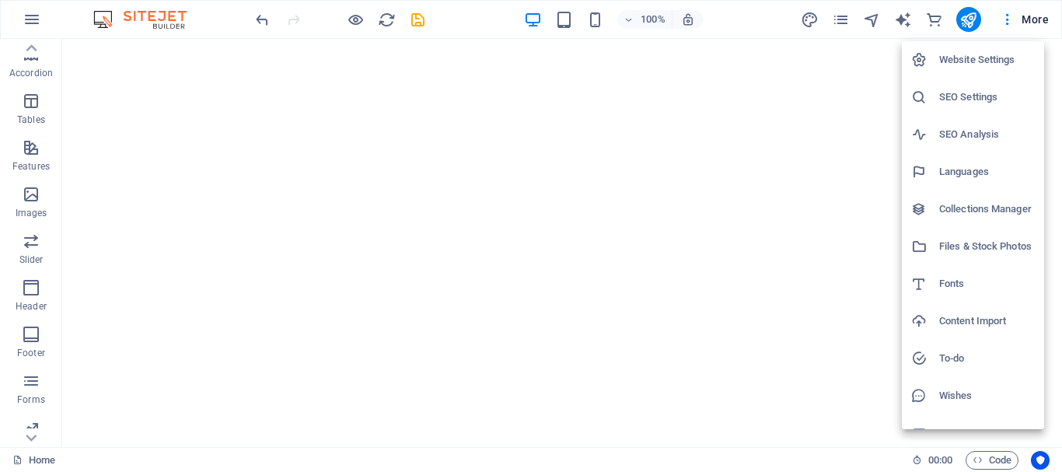
click at [1017, 52] on h6 "Website Settings" at bounding box center [987, 60] width 96 height 19
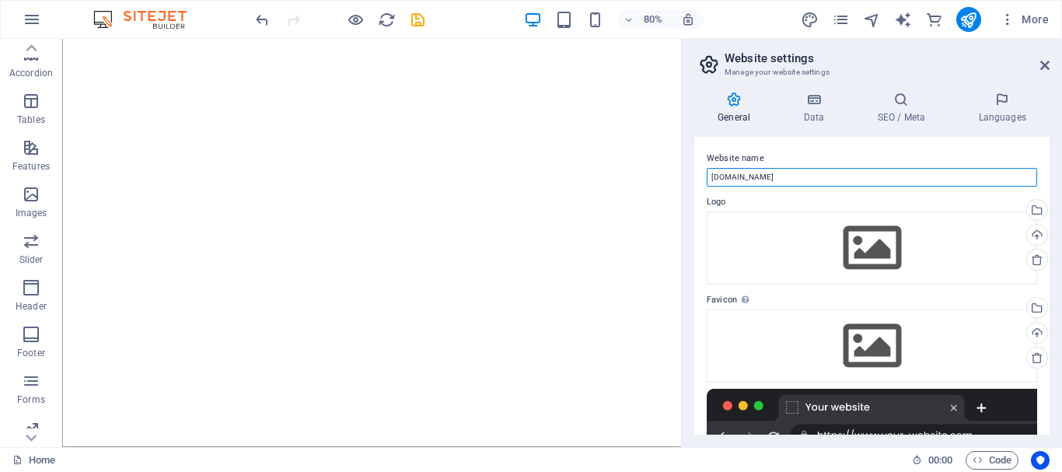
click at [835, 176] on input "[DOMAIN_NAME]" at bounding box center [871, 177] width 330 height 19
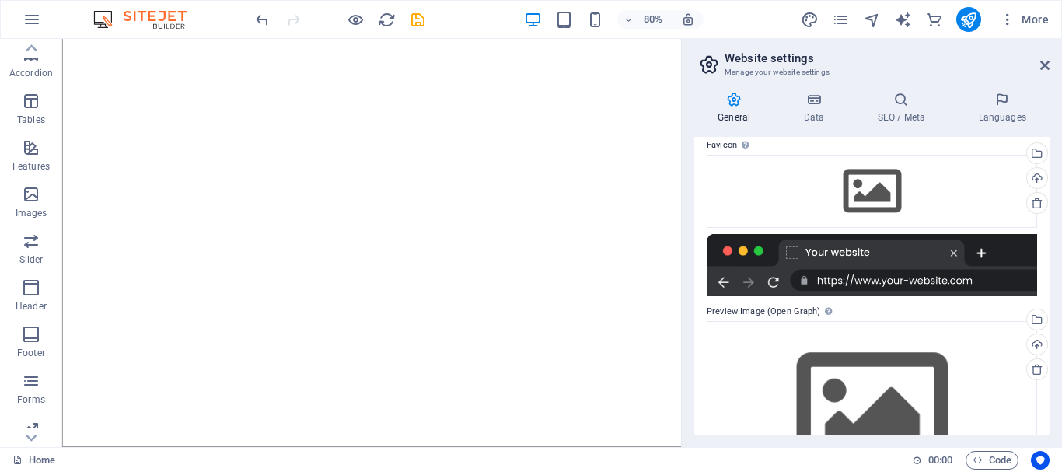
scroll to position [0, 0]
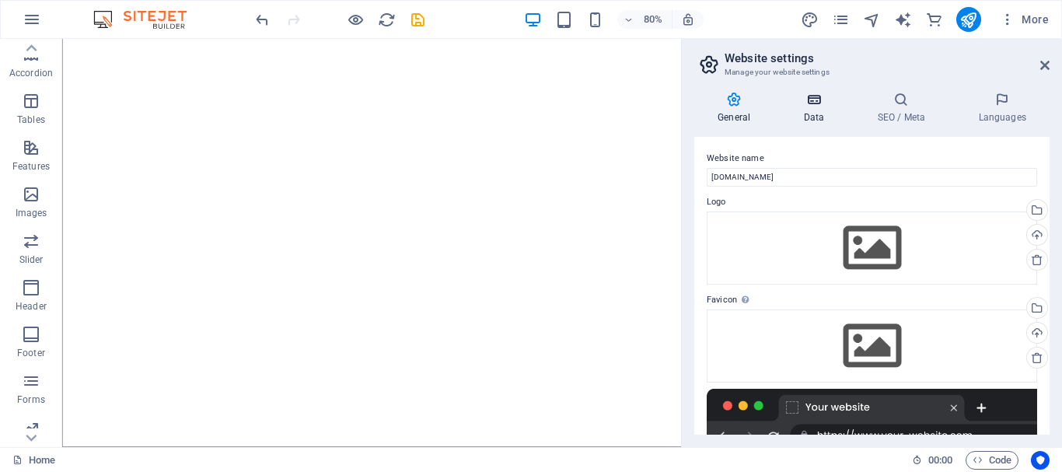
click at [827, 107] on h4 "Data" at bounding box center [817, 108] width 74 height 33
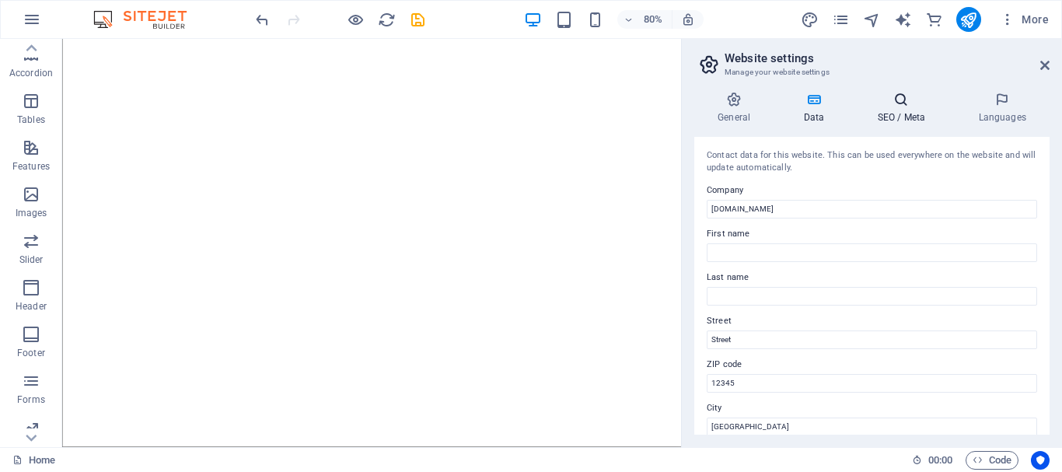
click at [927, 100] on icon at bounding box center [900, 100] width 95 height 16
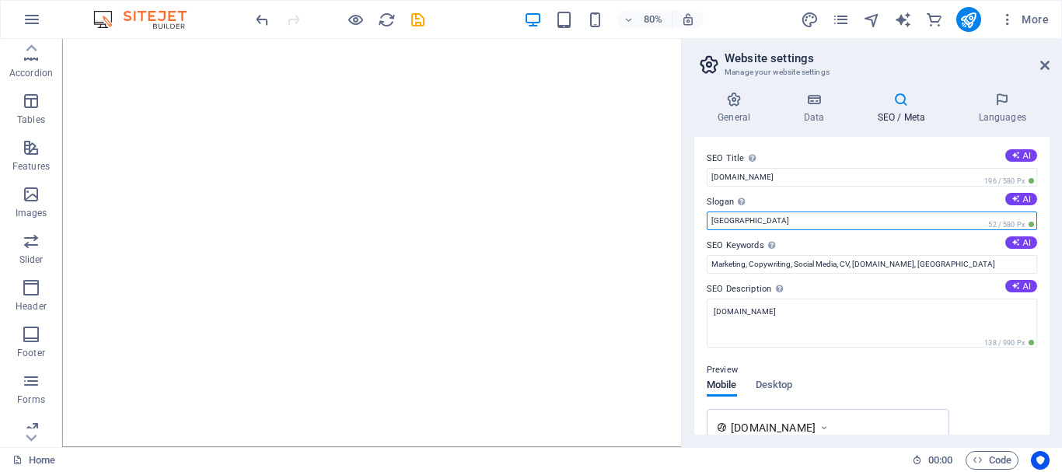
click at [779, 216] on input "[GEOGRAPHIC_DATA]" at bounding box center [871, 220] width 330 height 19
drag, startPoint x: 814, startPoint y: 215, endPoint x: 683, endPoint y: 227, distance: 131.1
click at [683, 227] on aside "Website settings Manage your website settings General Data SEO / Meta Languages…" at bounding box center [871, 243] width 381 height 408
type input "Educator"
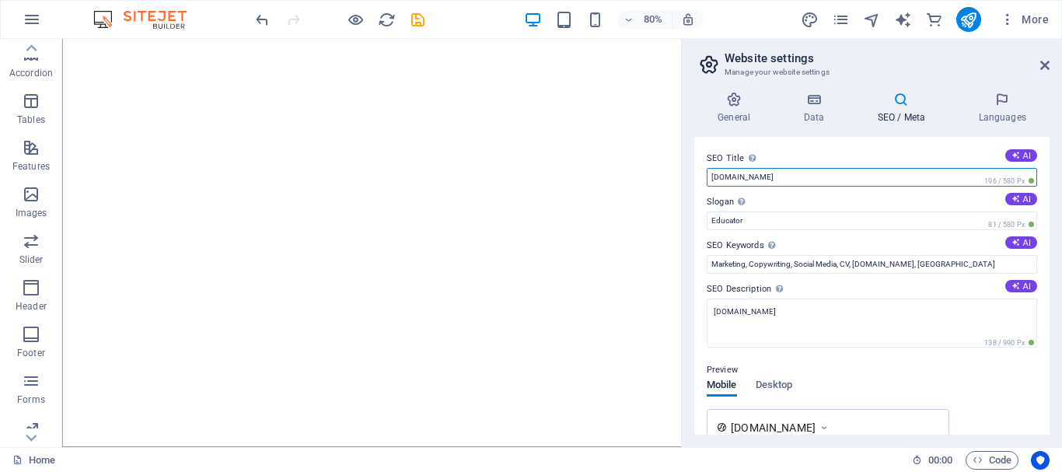
click at [837, 176] on input "[DOMAIN_NAME]" at bounding box center [871, 177] width 330 height 19
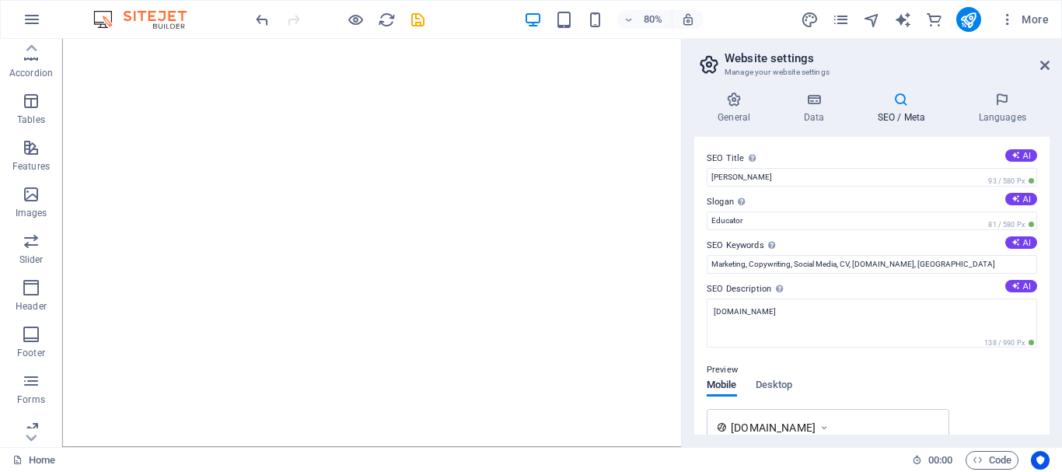
click at [989, 371] on div "Preview" at bounding box center [871, 370] width 330 height 19
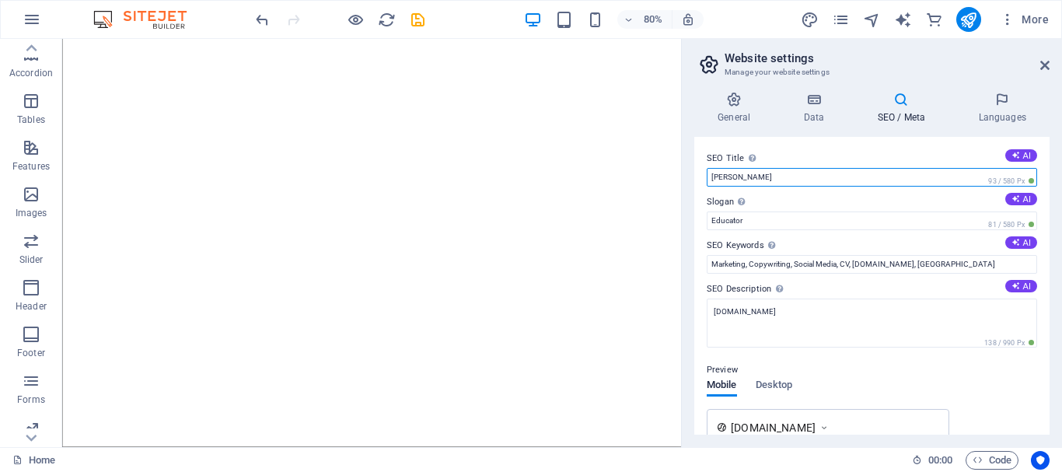
click at [730, 179] on input "[PERSON_NAME]" at bounding box center [871, 177] width 330 height 19
drag, startPoint x: 725, startPoint y: 178, endPoint x: 708, endPoint y: 184, distance: 18.2
click at [708, 184] on input "[PERSON_NAME]" at bounding box center [871, 177] width 330 height 19
click at [737, 173] on input "[PERSON_NAME]" at bounding box center [871, 177] width 330 height 19
click at [724, 180] on input "[PERSON_NAME]" at bounding box center [871, 177] width 330 height 19
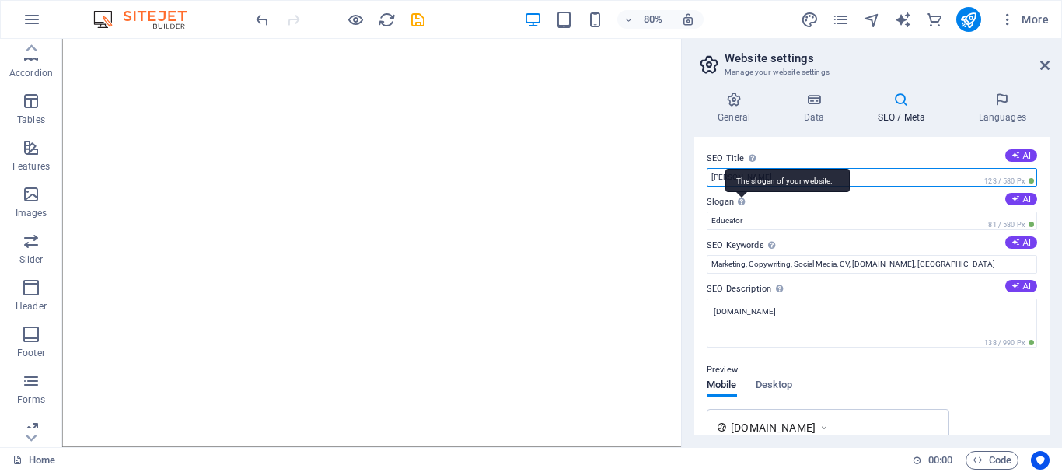
type input "[PERSON_NAME]"
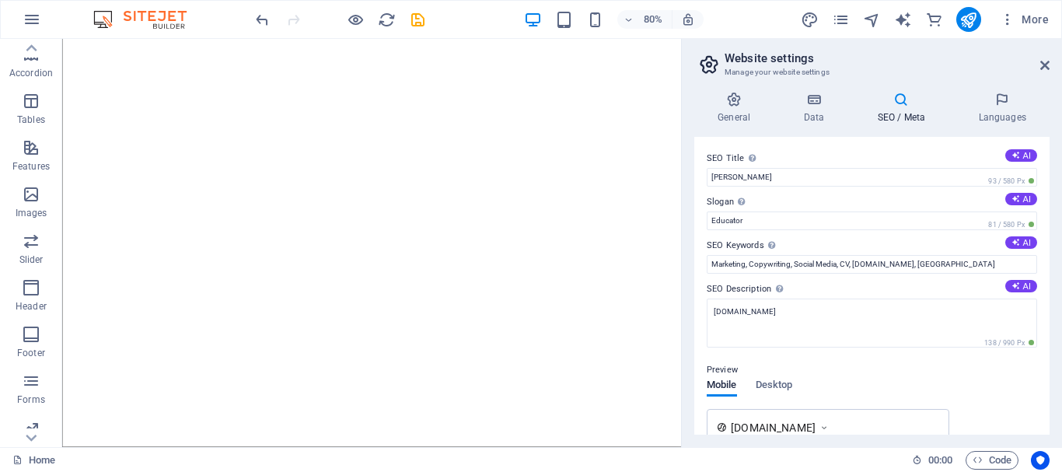
click at [975, 388] on div "Preview Mobile Desktop [DOMAIN_NAME] [PERSON_NAME] - Educator [DOMAIN_NAME]" at bounding box center [871, 422] width 330 height 149
click at [738, 102] on icon at bounding box center [733, 100] width 79 height 16
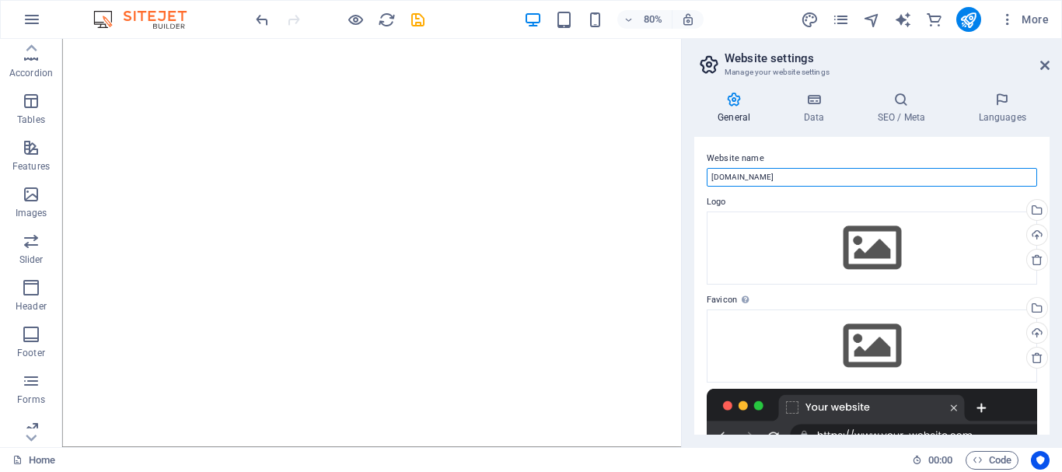
click at [807, 180] on input "[DOMAIN_NAME]" at bounding box center [871, 177] width 330 height 19
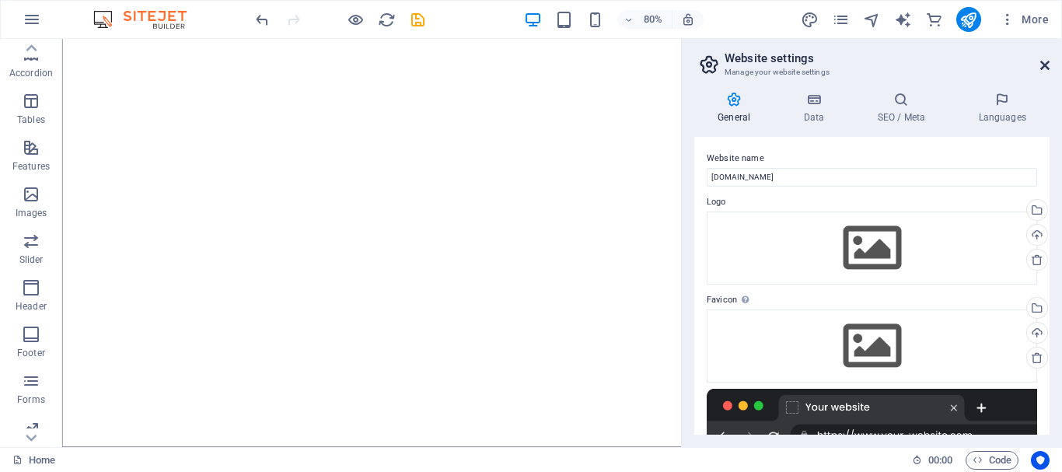
click at [1045, 59] on icon at bounding box center [1044, 65] width 9 height 12
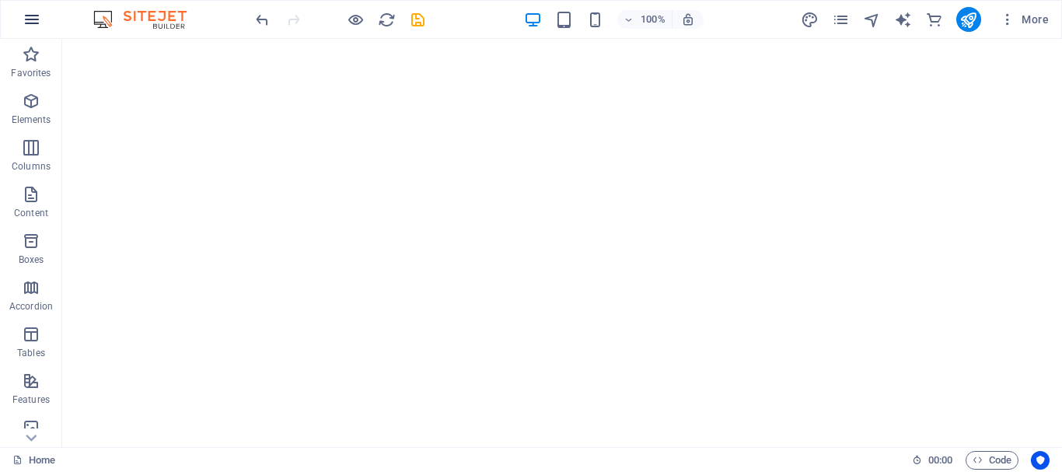
click at [30, 15] on icon "button" at bounding box center [32, 19] width 19 height 19
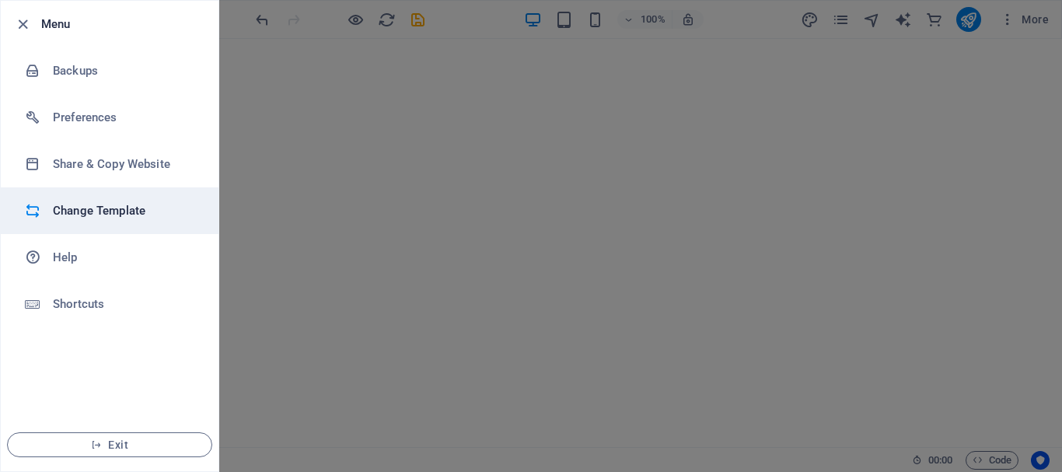
click at [136, 211] on h6 "Change Template" at bounding box center [125, 210] width 144 height 19
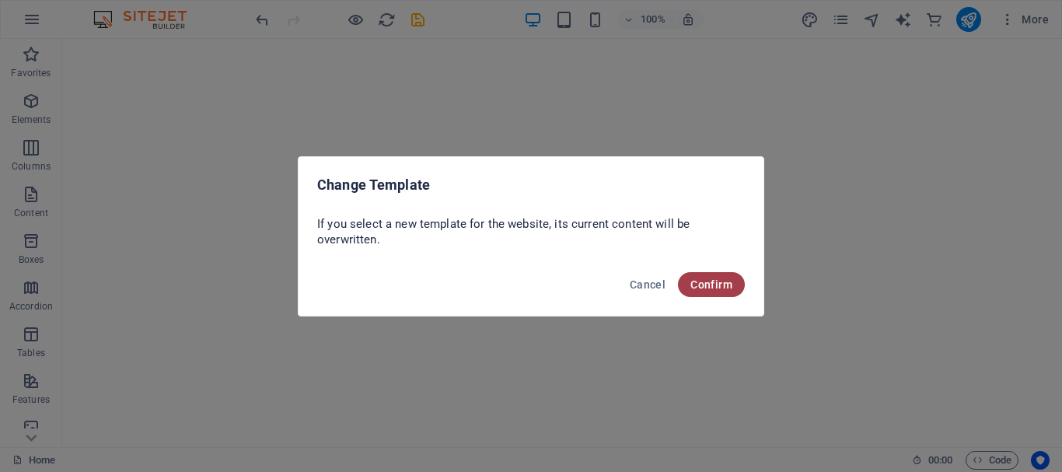
click at [716, 283] on span "Confirm" at bounding box center [711, 284] width 42 height 12
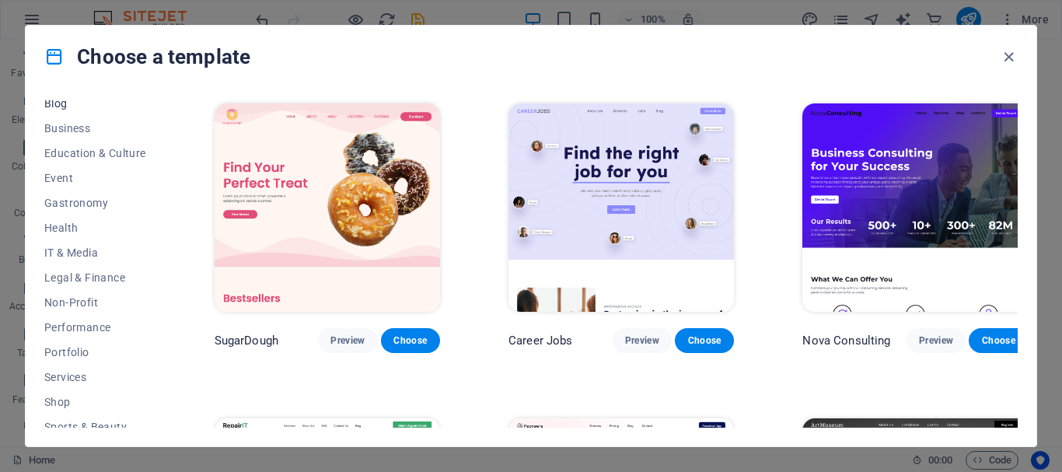
scroll to position [311, 0]
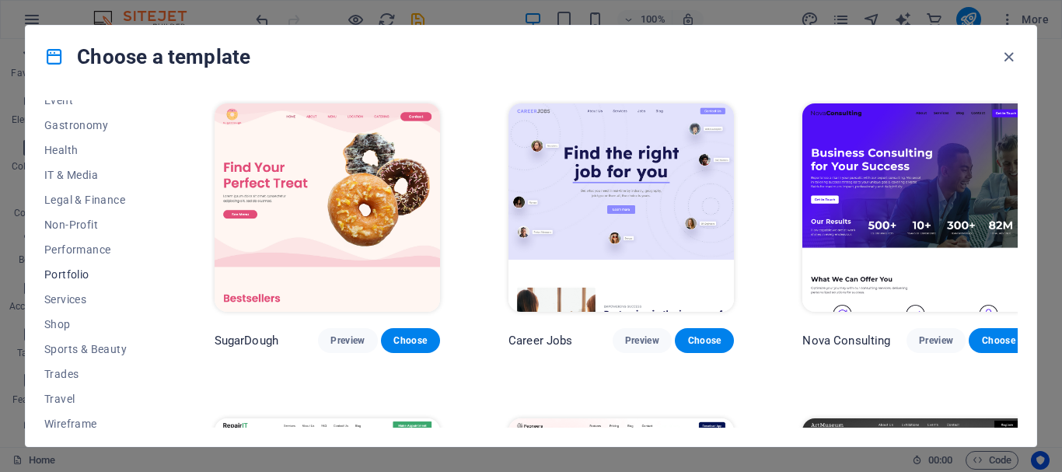
click at [68, 270] on span "Portfolio" at bounding box center [95, 274] width 102 height 12
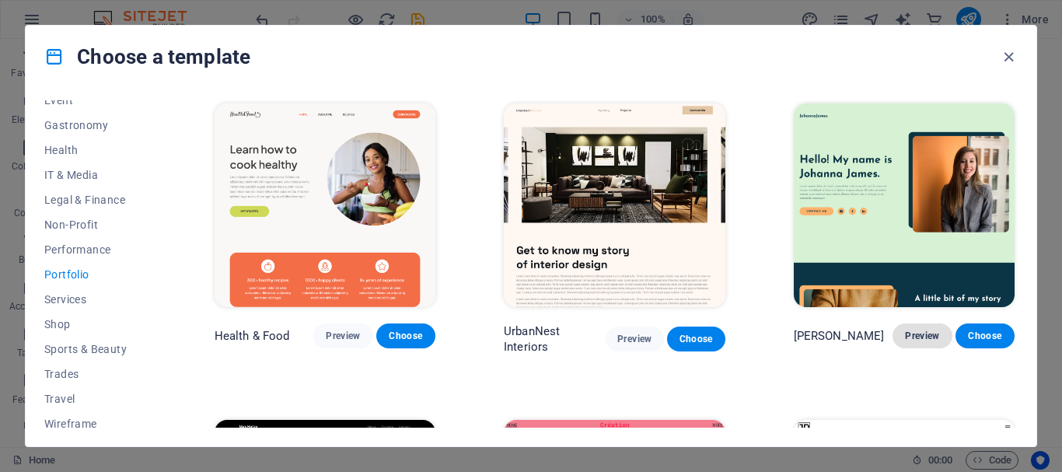
click at [915, 341] on button "Preview" at bounding box center [921, 335] width 59 height 25
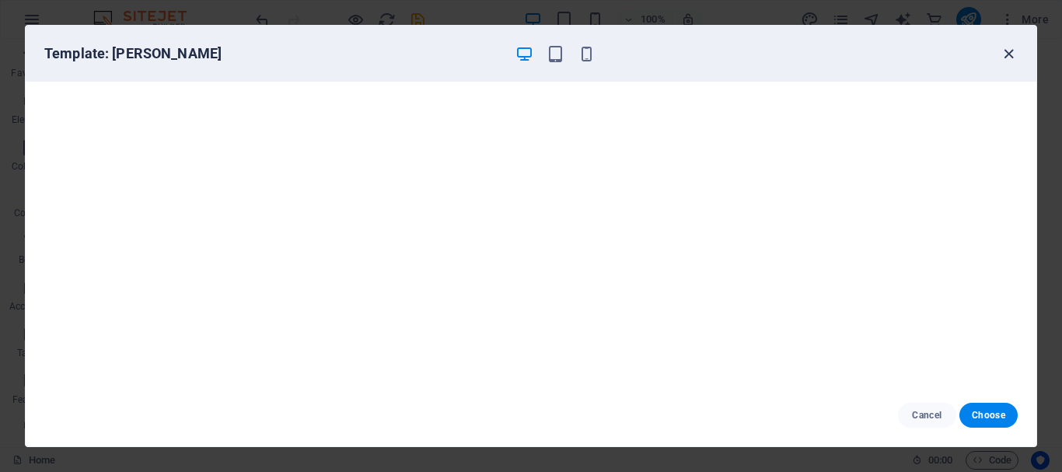
click at [1015, 51] on icon "button" at bounding box center [1008, 54] width 18 height 18
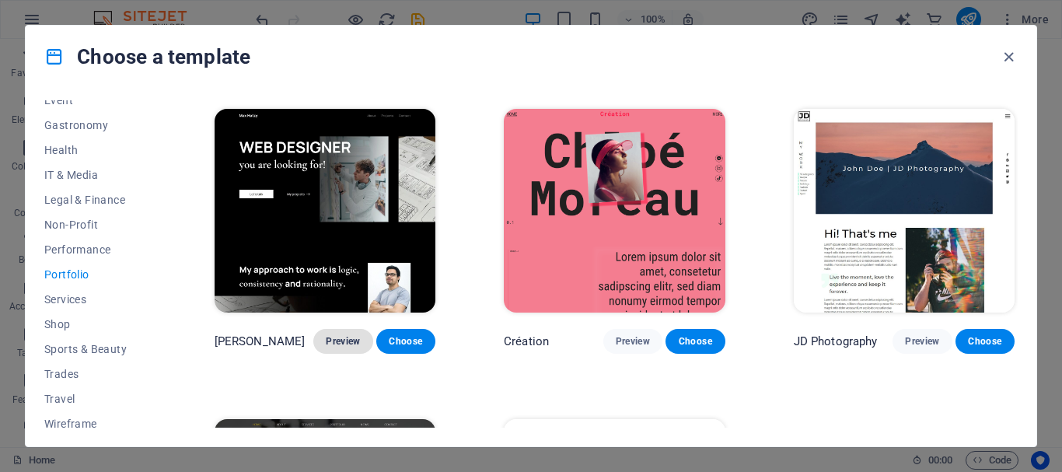
click at [347, 330] on button "Preview" at bounding box center [342, 341] width 59 height 25
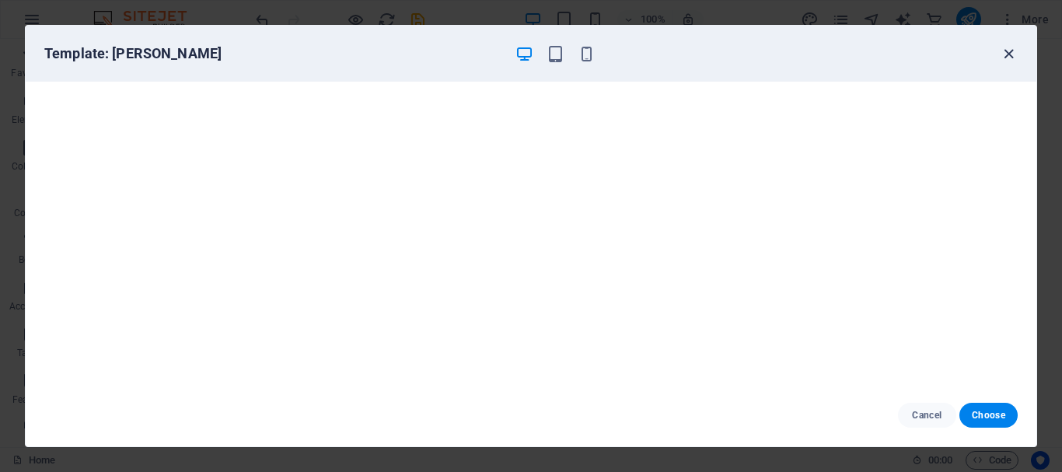
click at [1005, 47] on icon "button" at bounding box center [1008, 54] width 18 height 18
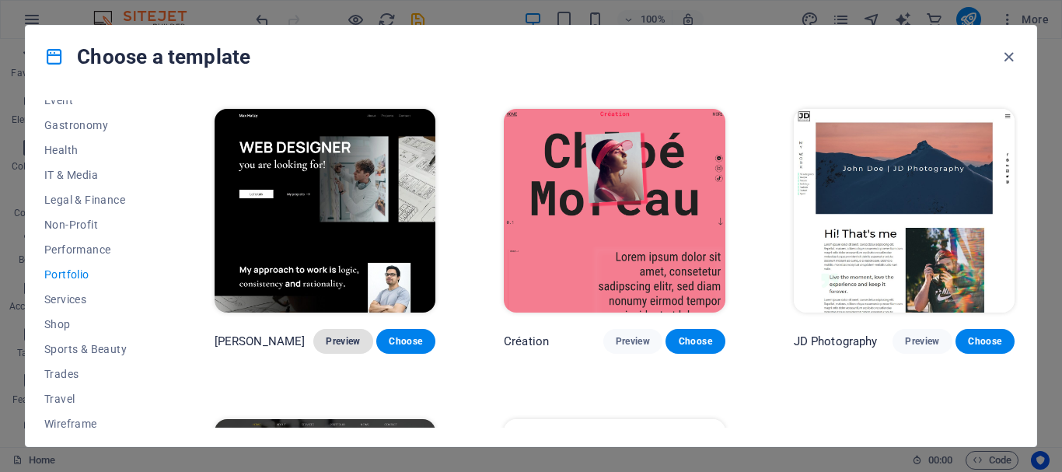
scroll to position [542, 0]
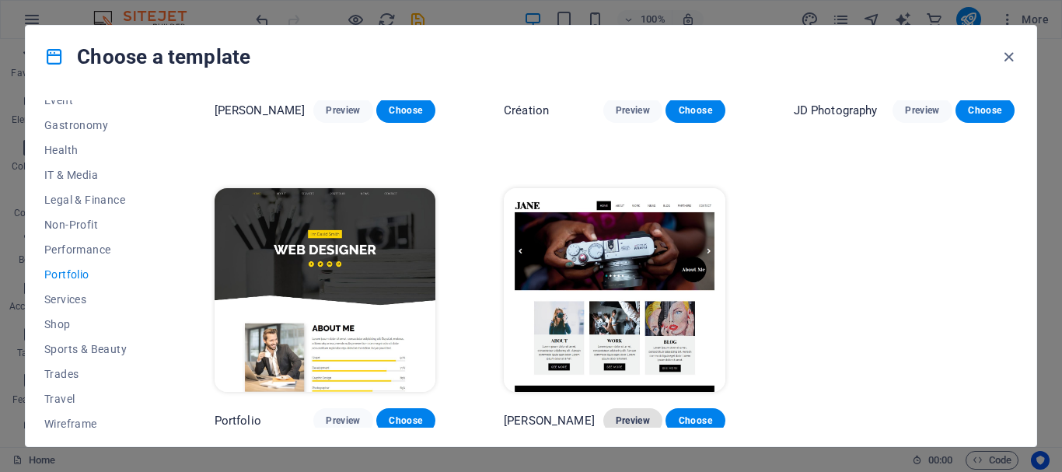
click at [633, 416] on span "Preview" at bounding box center [633, 420] width 34 height 12
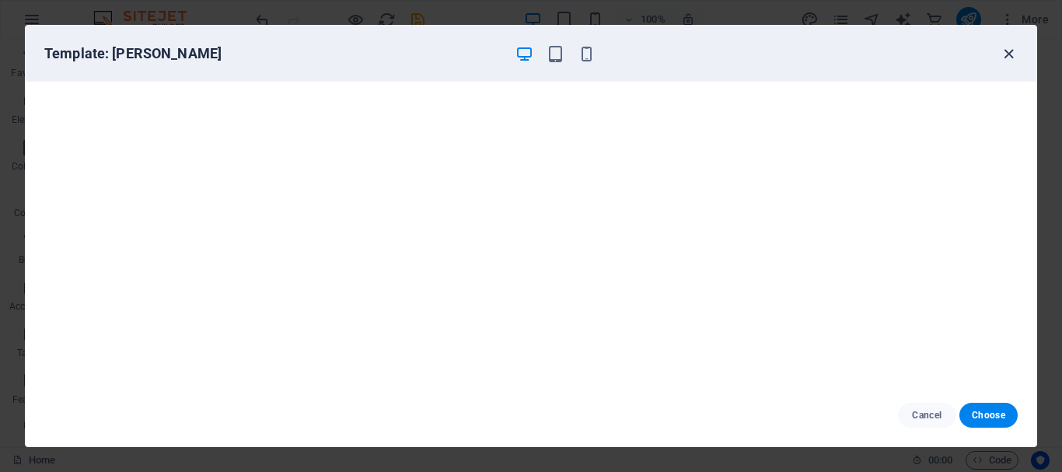
click at [1010, 57] on icon "button" at bounding box center [1008, 54] width 18 height 18
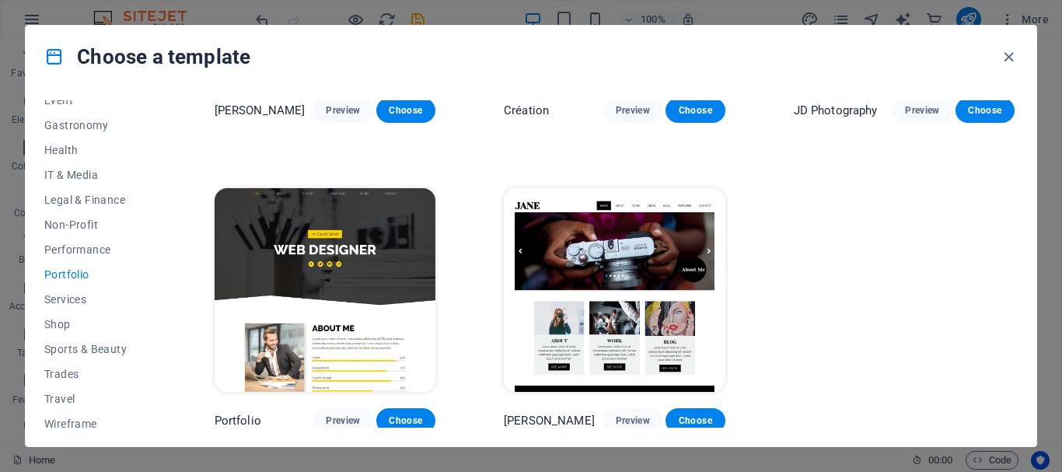
scroll to position [0, 0]
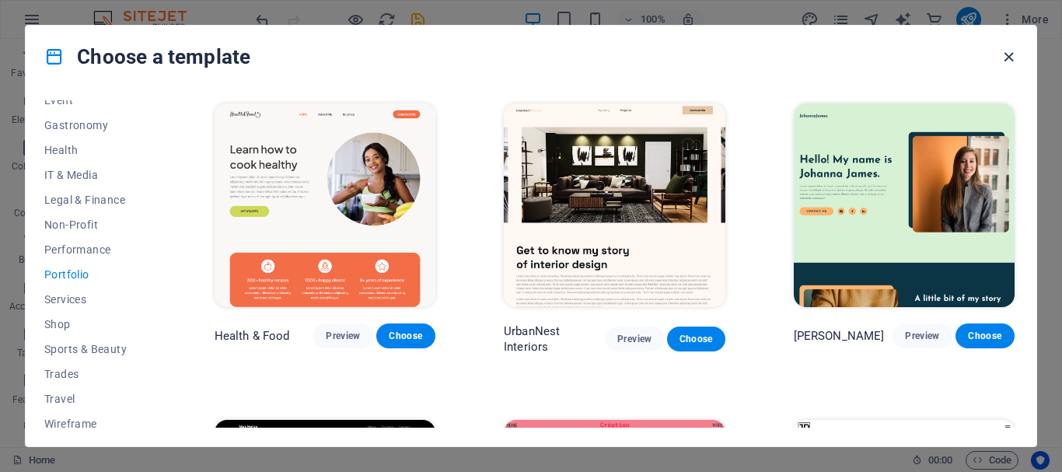
click at [1015, 59] on icon "button" at bounding box center [1008, 57] width 18 height 18
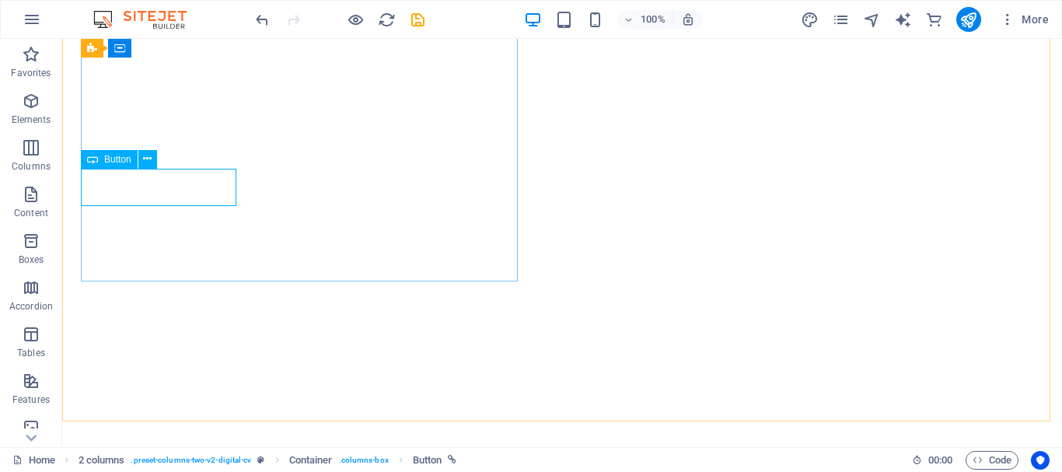
click at [115, 155] on span "Button" at bounding box center [117, 159] width 27 height 9
click at [149, 159] on icon at bounding box center [147, 159] width 9 height 16
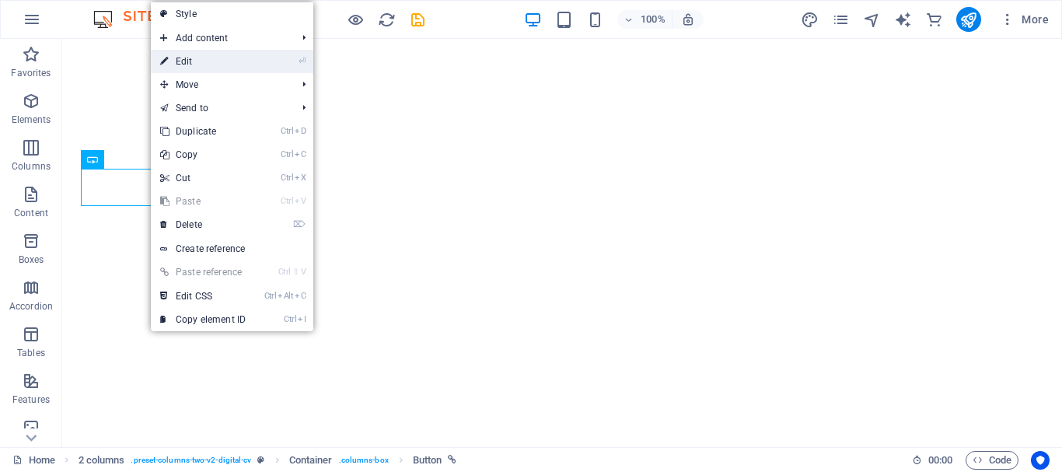
click at [267, 61] on li "⏎ Edit" at bounding box center [232, 61] width 162 height 23
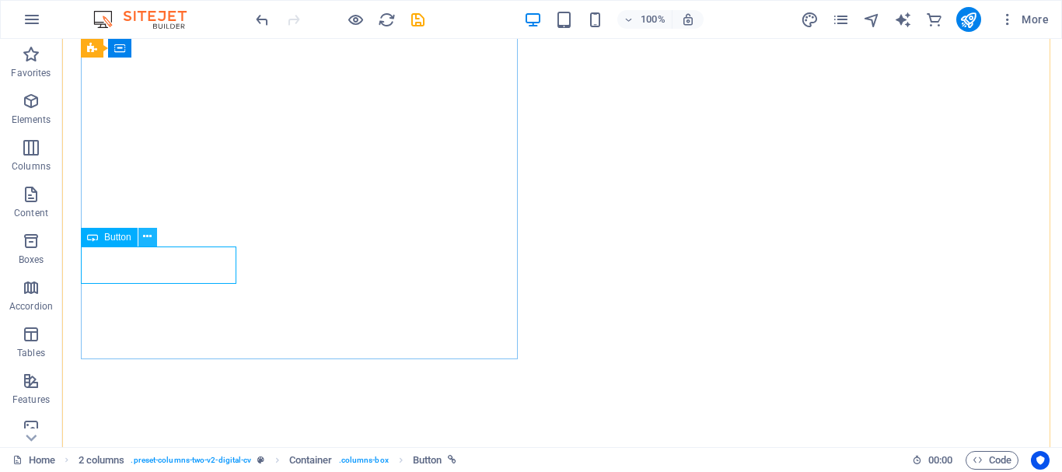
click at [143, 237] on icon at bounding box center [147, 236] width 9 height 16
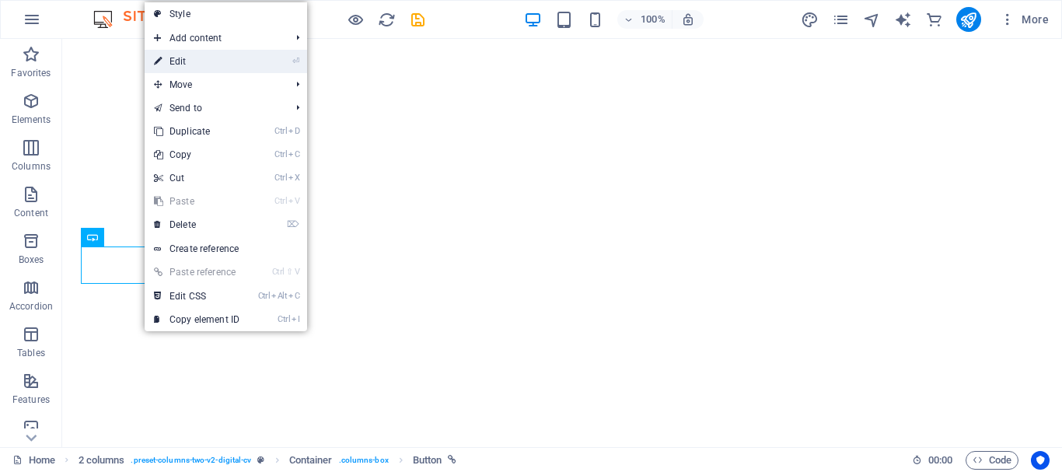
click at [219, 53] on link "⏎ Edit" at bounding box center [197, 61] width 104 height 23
select select "px"
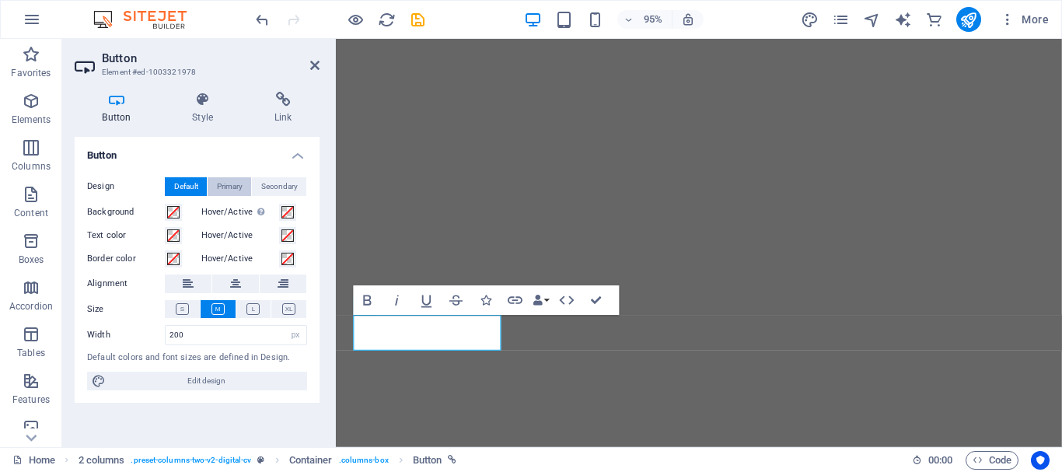
click at [235, 182] on span "Primary" at bounding box center [230, 186] width 26 height 19
click at [281, 185] on span "Secondary" at bounding box center [279, 186] width 37 height 19
click at [187, 186] on span "Default" at bounding box center [186, 186] width 24 height 19
click at [198, 103] on icon at bounding box center [203, 100] width 76 height 16
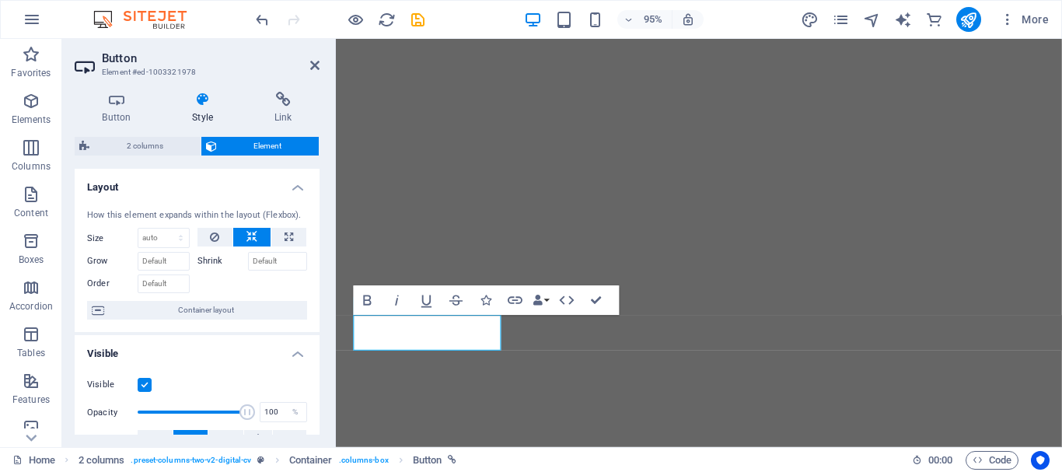
scroll to position [155, 0]
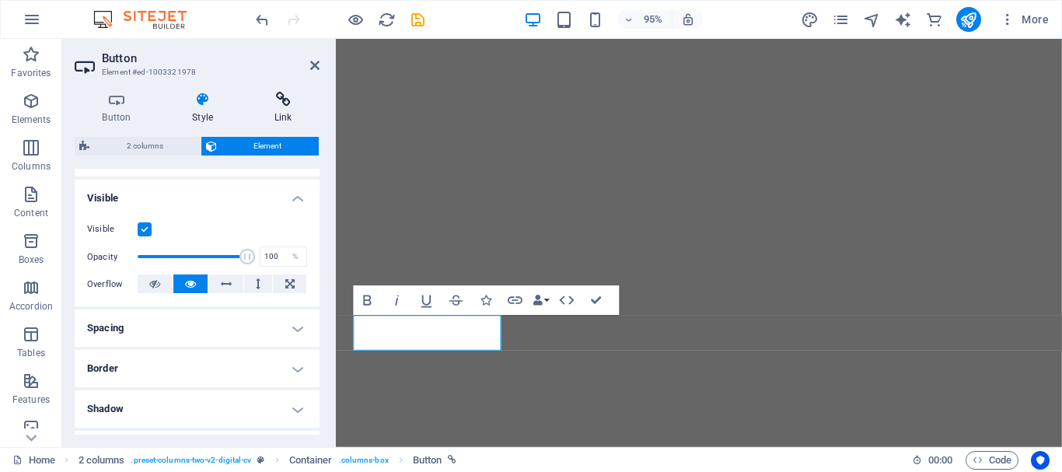
click at [283, 107] on h4 "Link" at bounding box center [282, 108] width 73 height 33
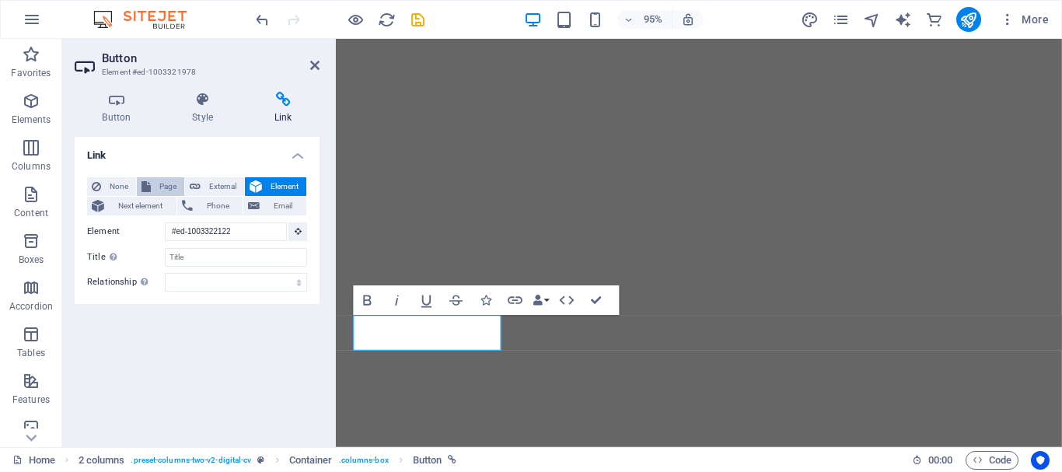
click at [162, 180] on span "Page" at bounding box center [167, 186] width 24 height 19
select select
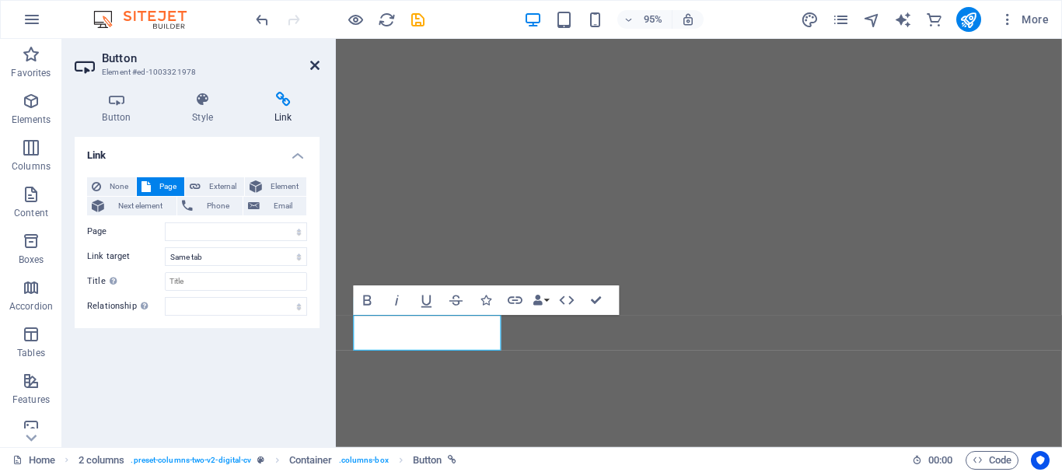
click at [313, 69] on icon at bounding box center [314, 65] width 9 height 12
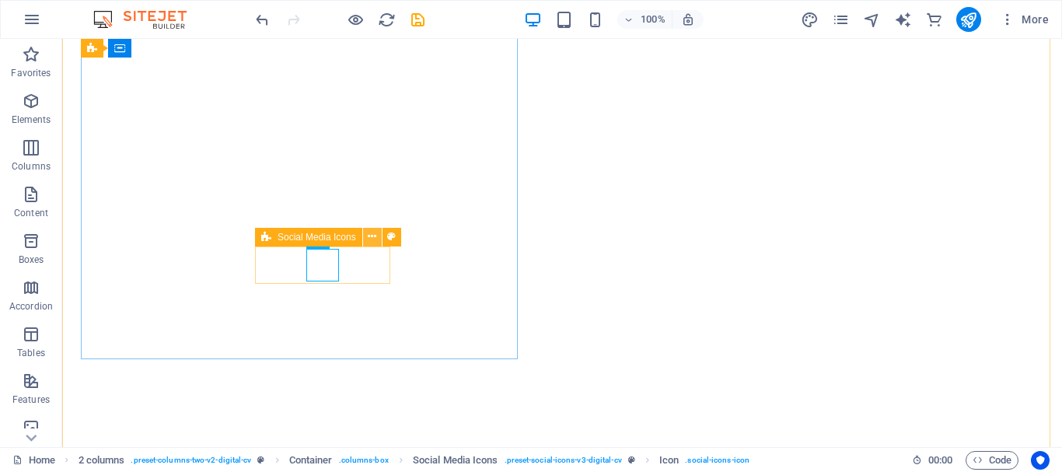
click at [369, 234] on icon at bounding box center [372, 236] width 9 height 16
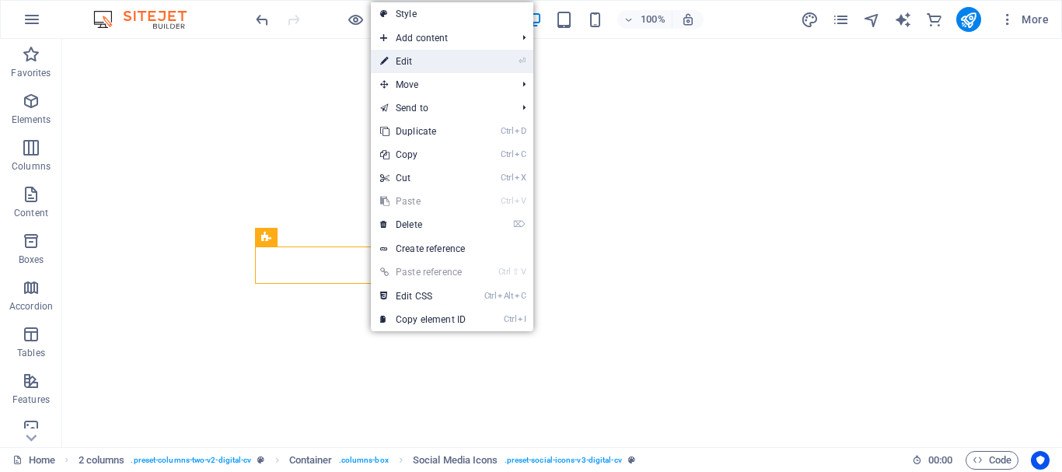
click at [452, 58] on link "⏎ Edit" at bounding box center [423, 61] width 104 height 23
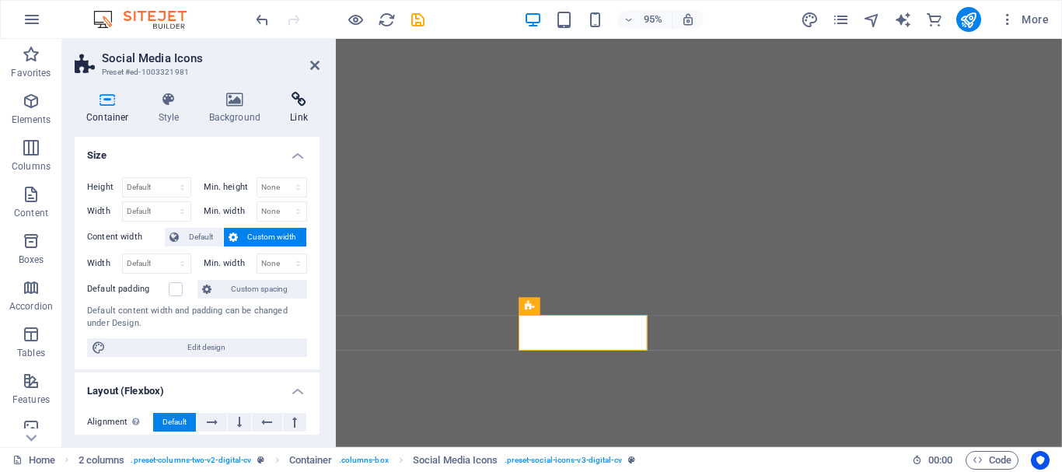
click at [290, 104] on icon at bounding box center [298, 100] width 41 height 16
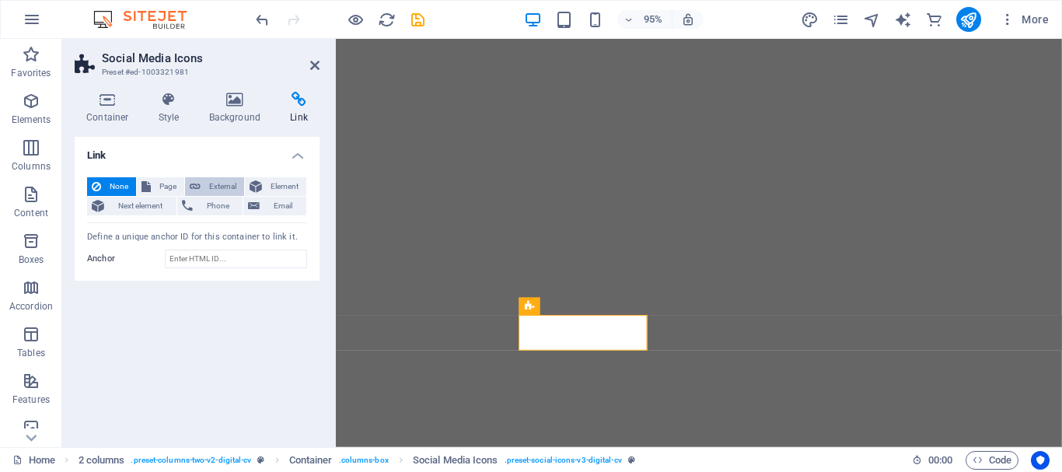
click at [203, 188] on button "External" at bounding box center [214, 186] width 59 height 19
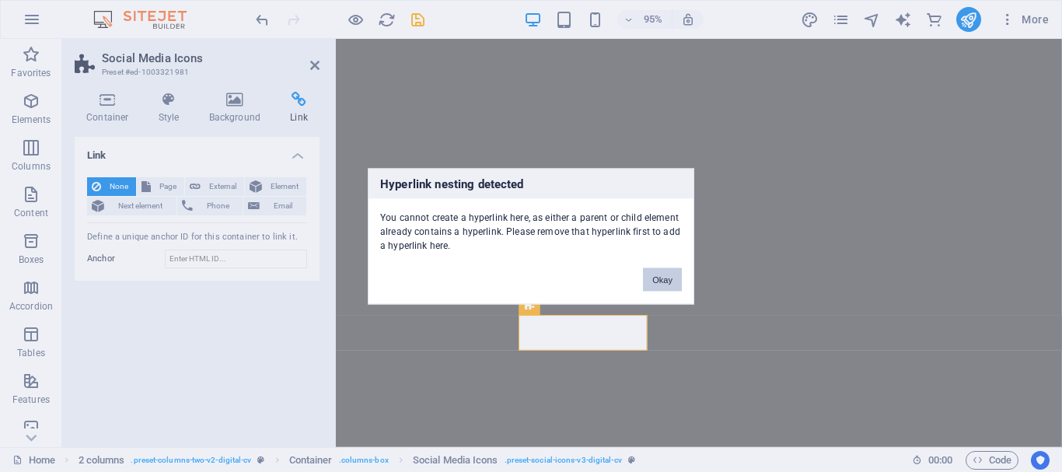
click at [654, 280] on button "Okay" at bounding box center [662, 278] width 39 height 23
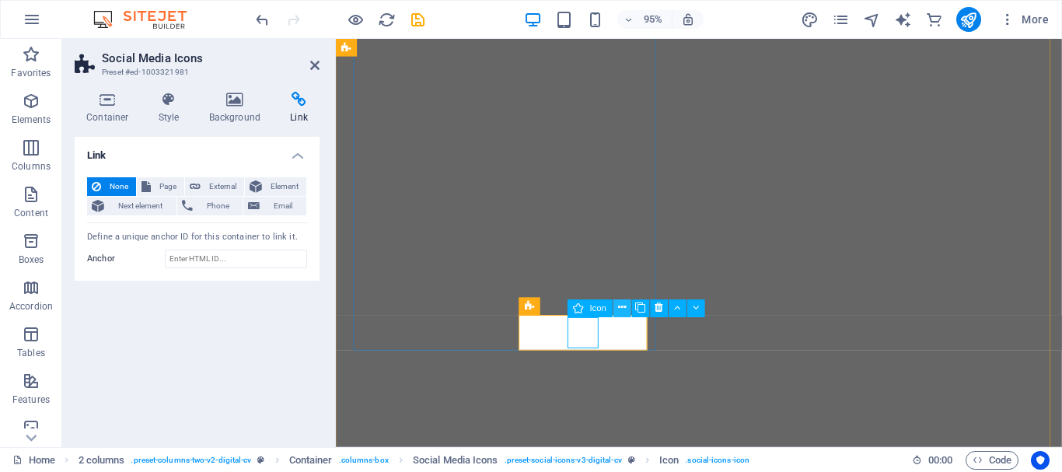
click at [619, 306] on icon at bounding box center [622, 309] width 8 height 16
click at [318, 65] on icon at bounding box center [314, 65] width 9 height 12
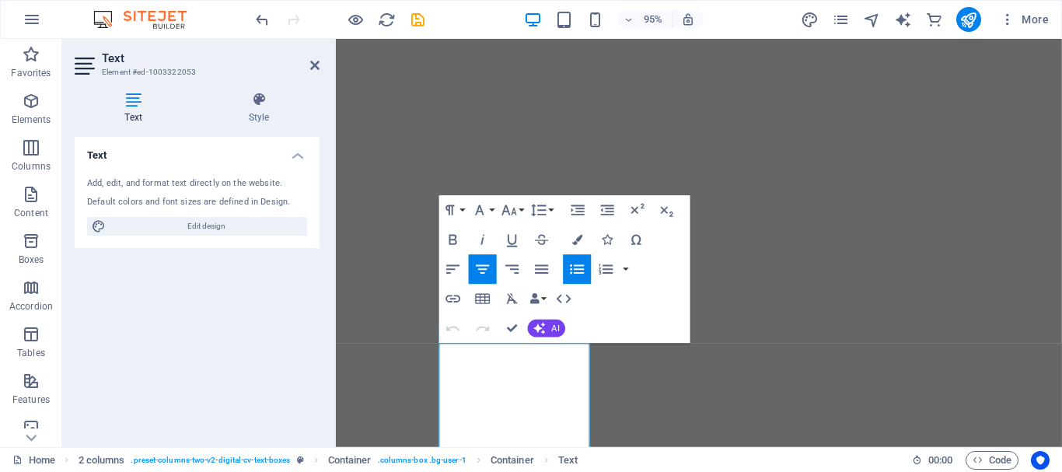
click at [202, 185] on div "Add, edit, and format text directly on the website." at bounding box center [197, 183] width 220 height 13
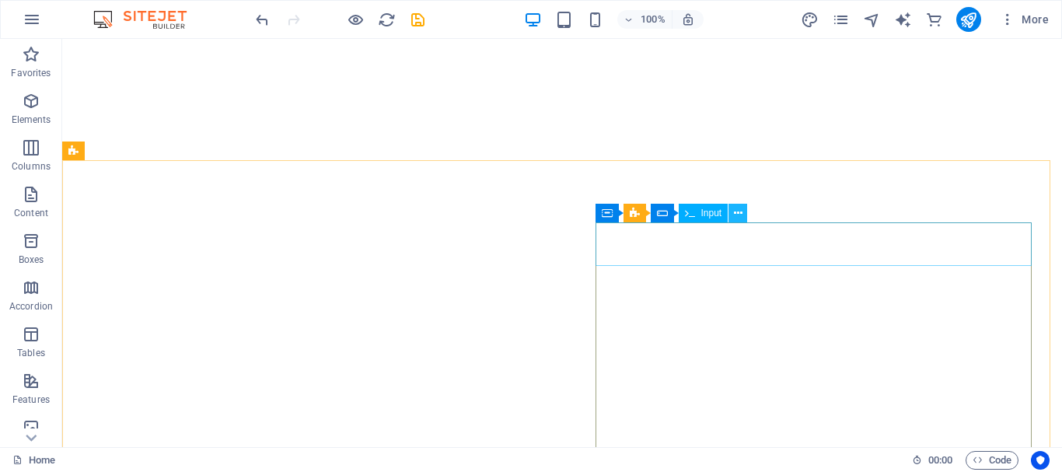
click at [732, 214] on button at bounding box center [737, 213] width 19 height 19
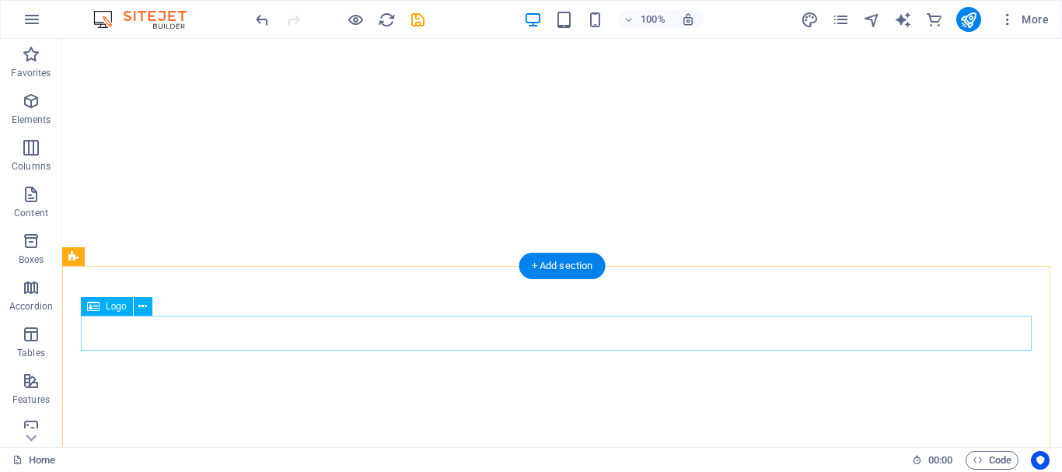
select select "px"
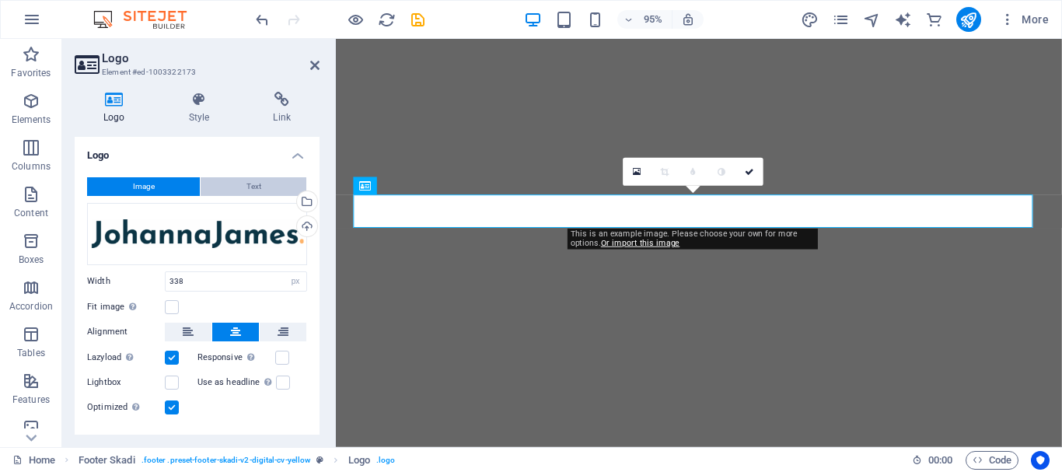
click at [246, 190] on span "Text" at bounding box center [253, 186] width 15 height 19
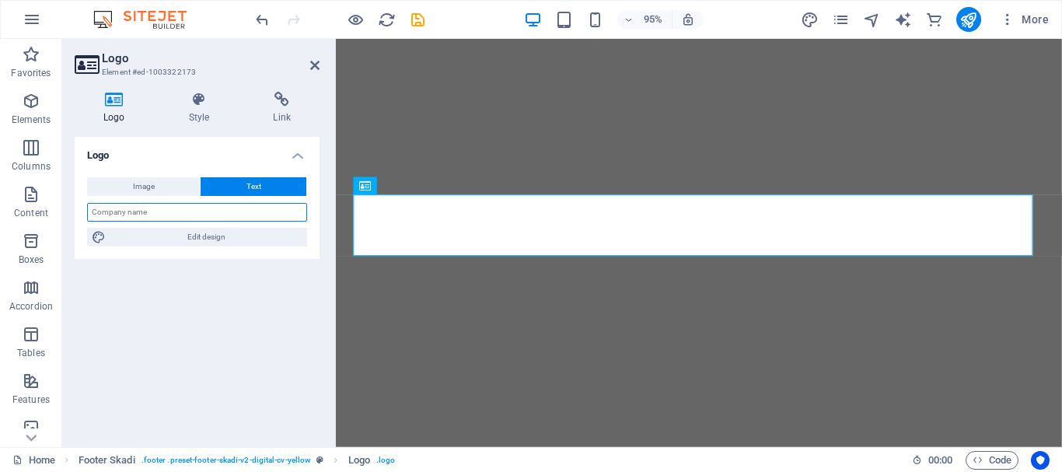
click at [246, 218] on input "text" at bounding box center [197, 212] width 220 height 19
type input "Dr. [PERSON_NAME]"
click at [310, 64] on icon at bounding box center [314, 65] width 9 height 12
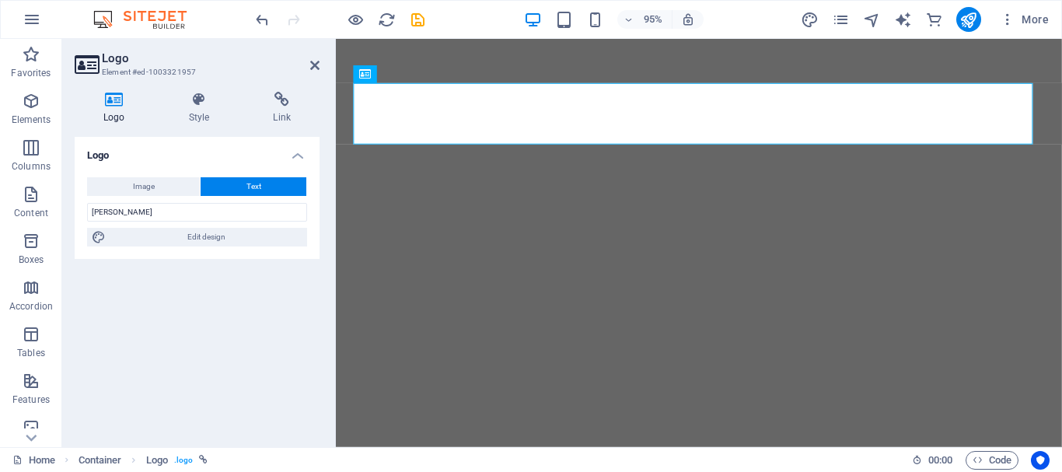
click at [266, 180] on button "Text" at bounding box center [254, 186] width 106 height 19
click at [157, 209] on input "[PERSON_NAME]" at bounding box center [197, 212] width 220 height 19
type input "Dr. [PERSON_NAME]"
click at [317, 65] on icon at bounding box center [314, 65] width 9 height 12
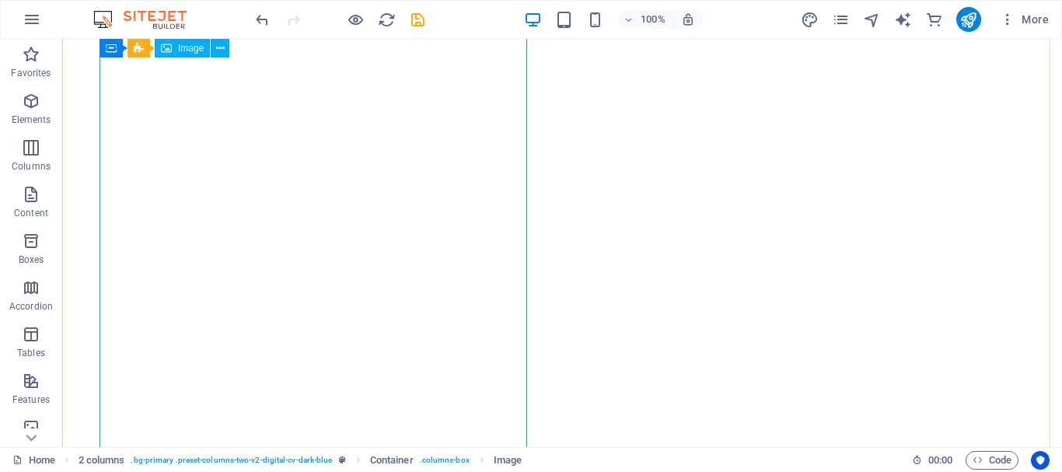
click at [188, 48] on span "Image" at bounding box center [191, 48] width 26 height 9
click at [218, 46] on icon at bounding box center [220, 48] width 9 height 16
click at [206, 113] on div "H1 2 columns Container Container Logo Container Image Container 2 columns Text …" at bounding box center [561, 243] width 999 height 408
select select "%"
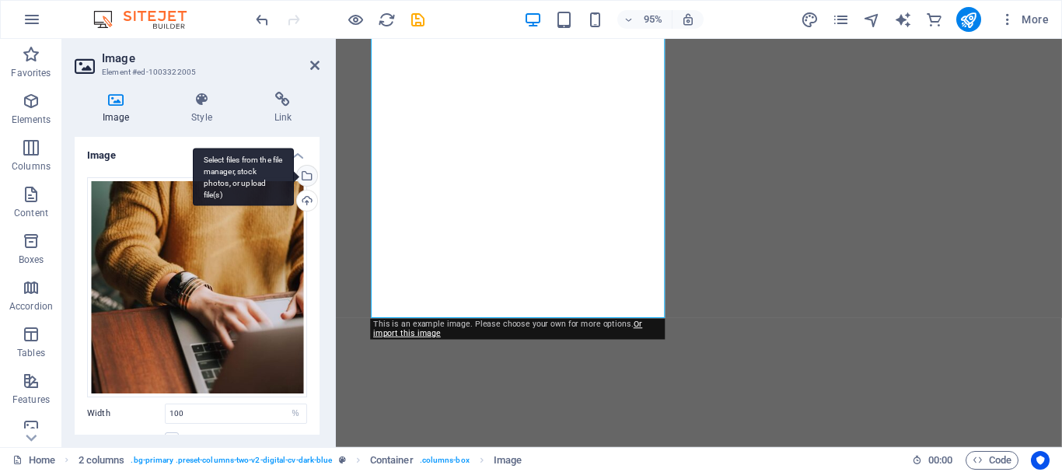
click at [304, 180] on div "Select files from the file manager, stock photos, or upload file(s)" at bounding box center [305, 177] width 23 height 23
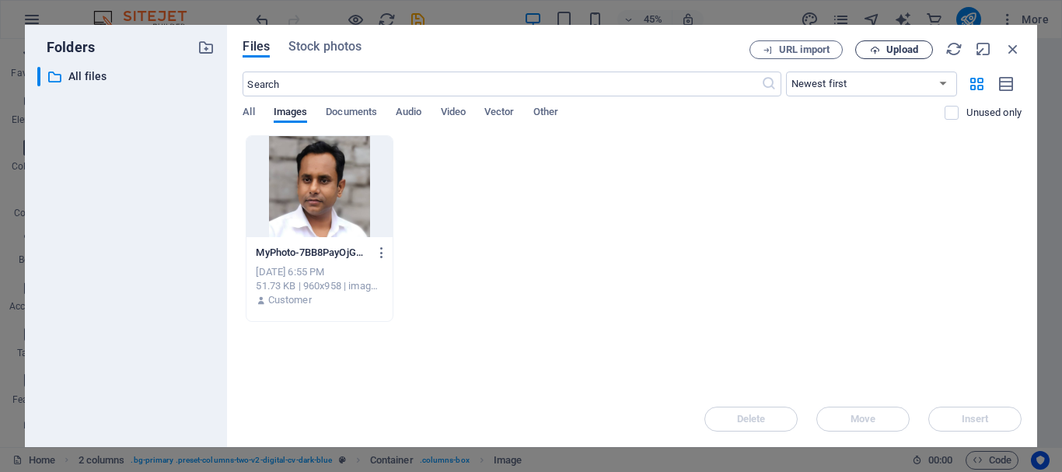
click at [877, 49] on icon "button" at bounding box center [875, 50] width 10 height 10
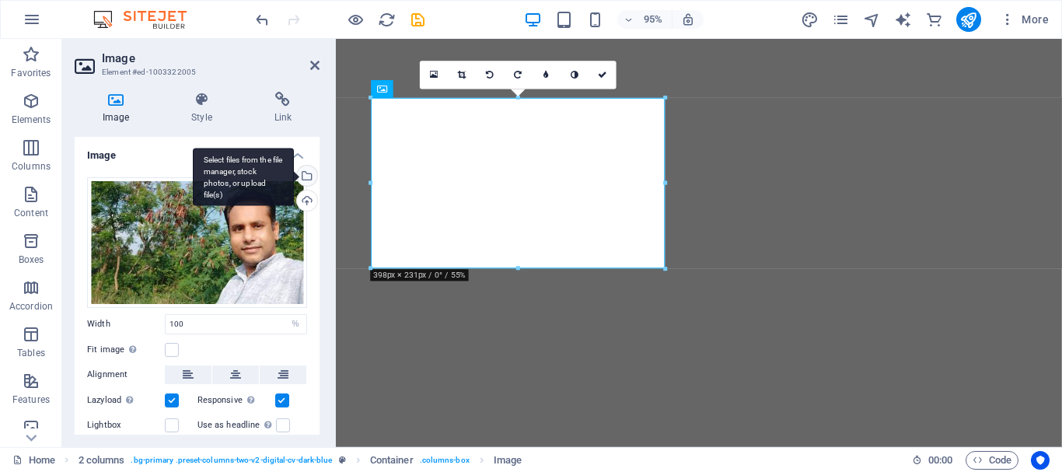
click at [294, 174] on div "Select files from the file manager, stock photos, or upload file(s)" at bounding box center [243, 177] width 101 height 58
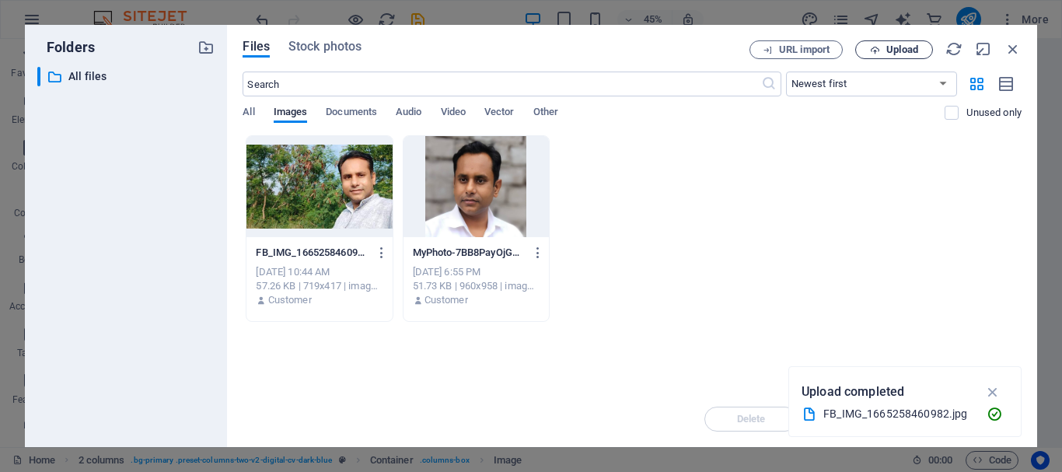
click at [896, 51] on span "Upload" at bounding box center [902, 49] width 32 height 9
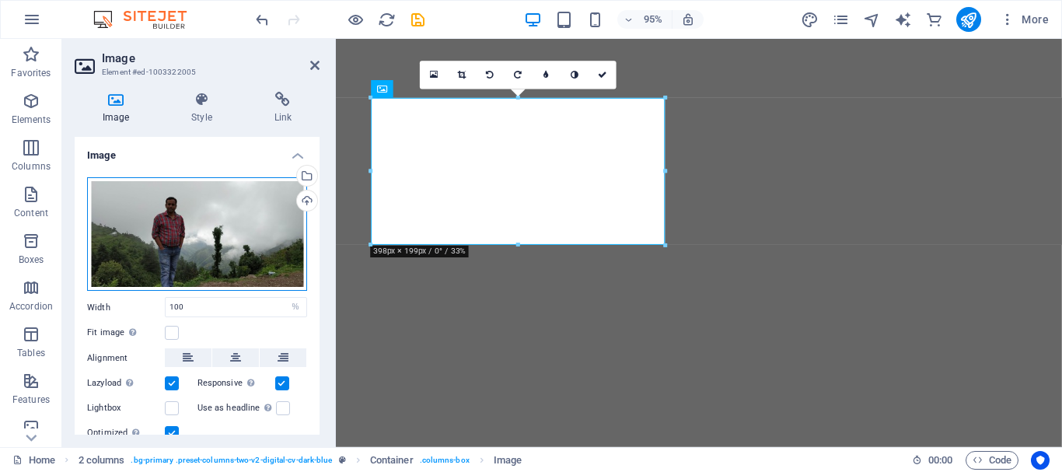
click at [239, 258] on div "Drag files here, click to choose files or select files from Files or our free s…" at bounding box center [197, 234] width 220 height 114
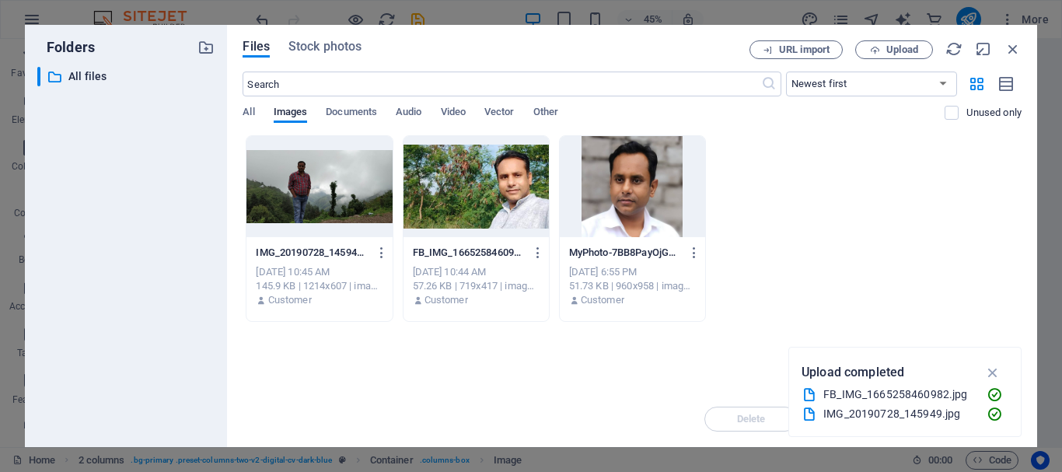
click at [316, 201] on div at bounding box center [318, 186] width 145 height 101
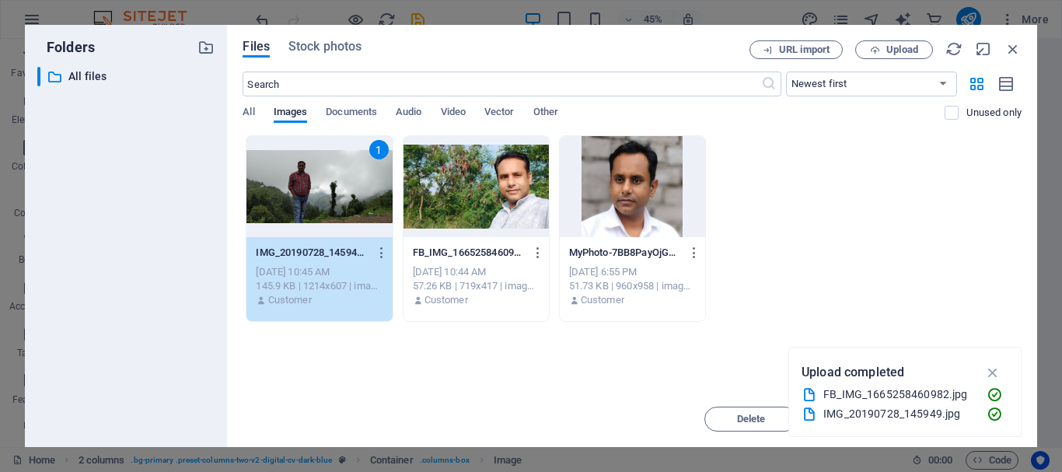
click at [273, 183] on div "1" at bounding box center [318, 186] width 145 height 101
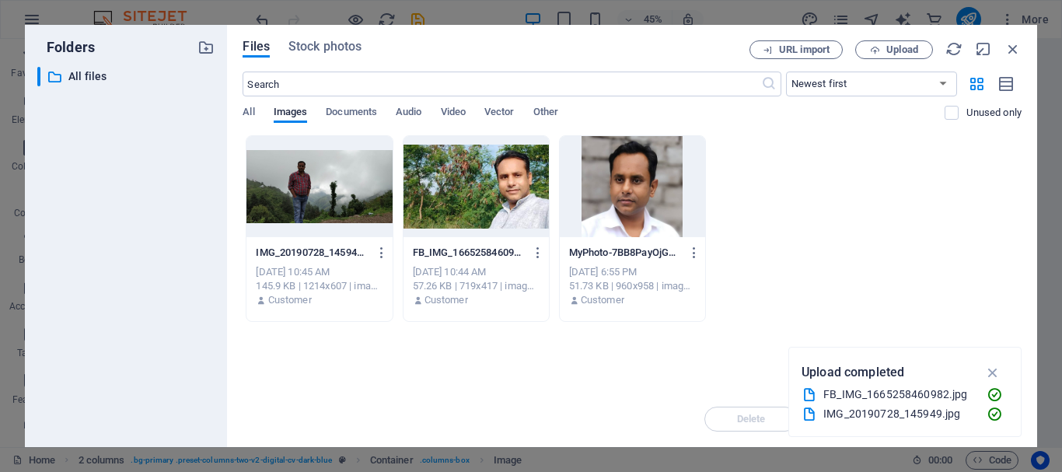
click at [273, 183] on div at bounding box center [318, 186] width 145 height 101
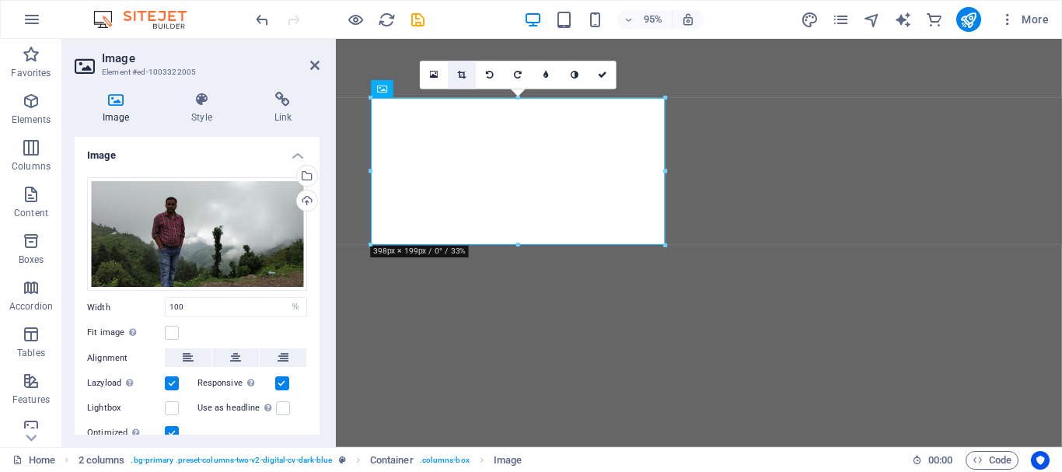
click at [465, 82] on link at bounding box center [462, 75] width 28 height 28
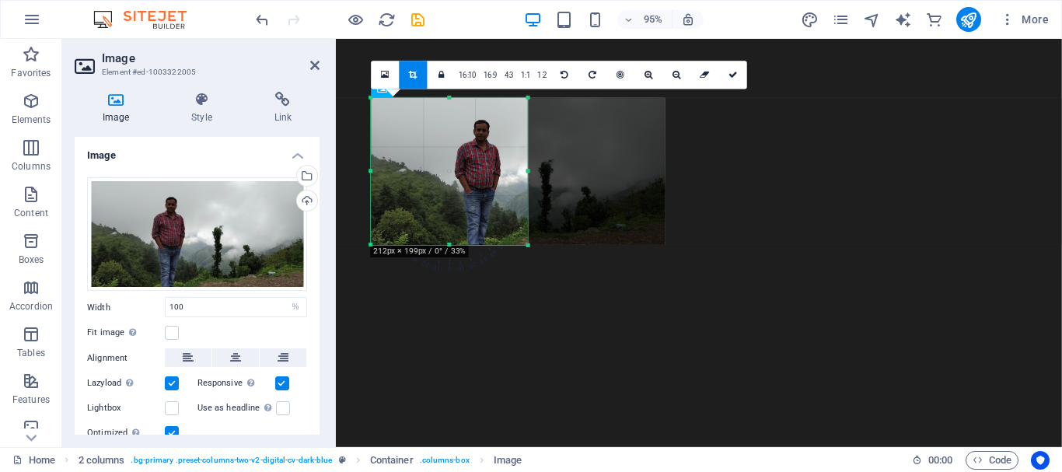
drag, startPoint x: 667, startPoint y: 174, endPoint x: 522, endPoint y: 172, distance: 144.6
click at [522, 172] on div "180 170 160 150 140 130 120 110 100 90 80 70 60 50 40 30 20 10 0 -10 -20 -30 -4…" at bounding box center [449, 171] width 156 height 147
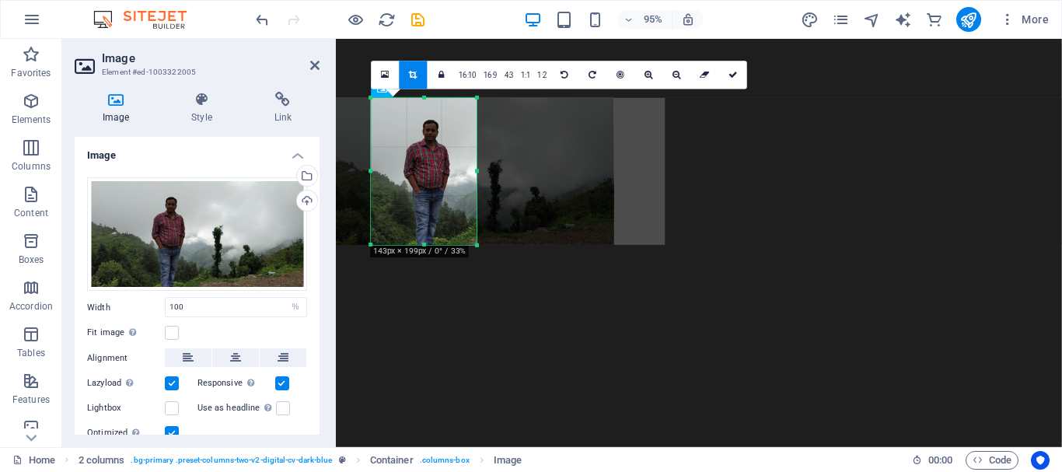
drag, startPoint x: 371, startPoint y: 173, endPoint x: 425, endPoint y: 173, distance: 53.6
click at [425, 173] on div "180 170 160 150 140 130 120 110 100 90 80 70 60 50 40 30 20 10 0 -10 -20 -30 -4…" at bounding box center [424, 171] width 106 height 147
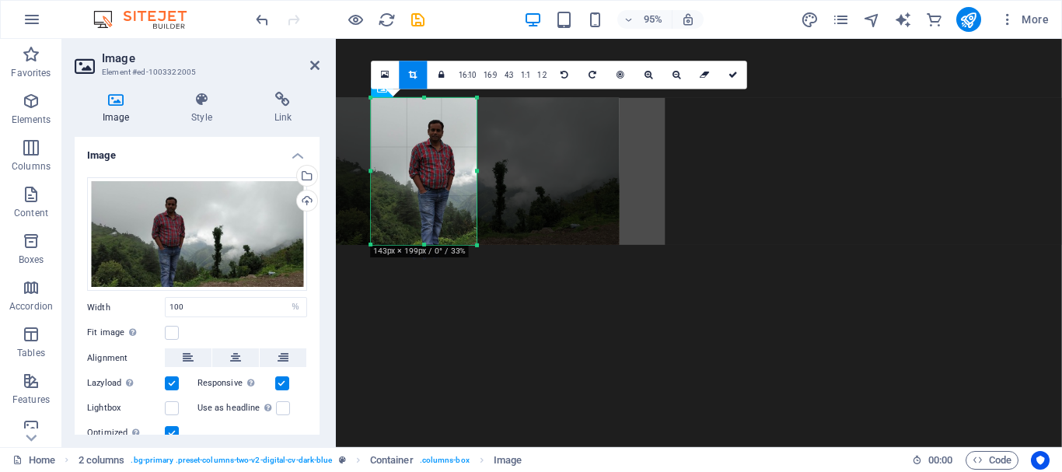
click at [452, 176] on div at bounding box center [473, 171] width 294 height 147
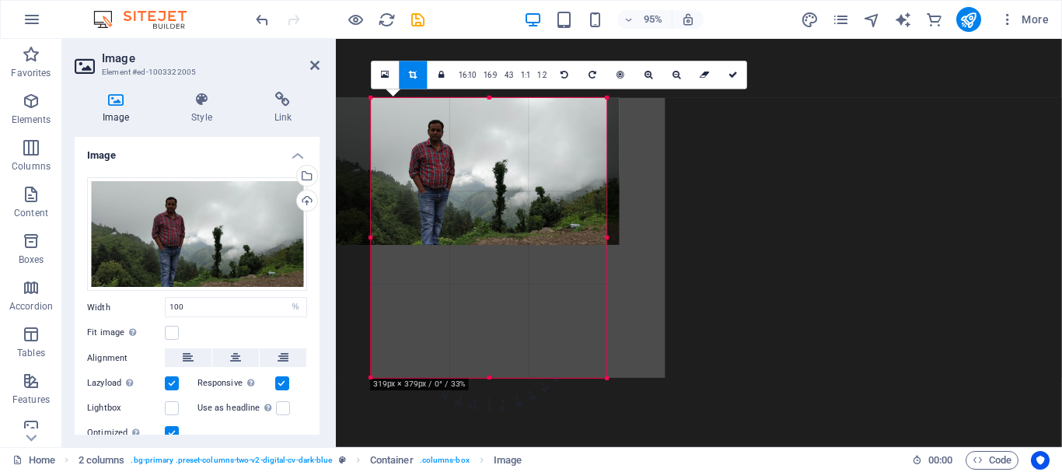
drag, startPoint x: 476, startPoint y: 246, endPoint x: 612, endPoint y: 386, distance: 195.6
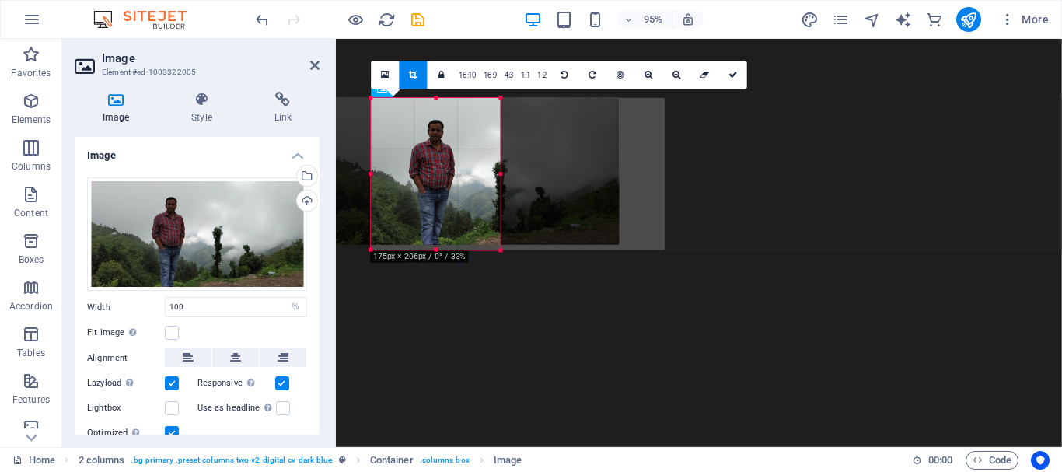
drag, startPoint x: 610, startPoint y: 248, endPoint x: 498, endPoint y: 253, distance: 112.0
click at [498, 253] on div at bounding box center [501, 250] width 9 height 9
click at [728, 75] on icon at bounding box center [732, 75] width 9 height 9
type input "175"
select select "px"
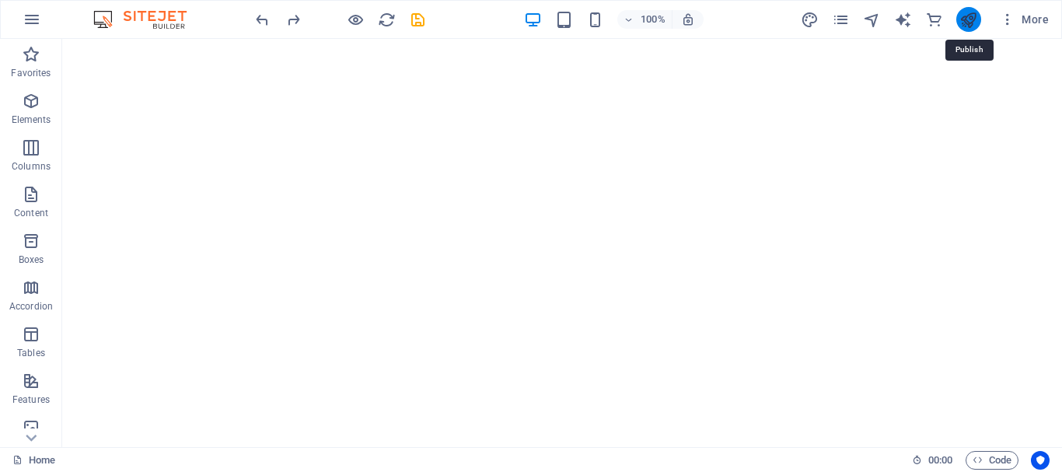
click at [975, 24] on icon "publish" at bounding box center [968, 20] width 18 height 18
